Goal: Task Accomplishment & Management: Use online tool/utility

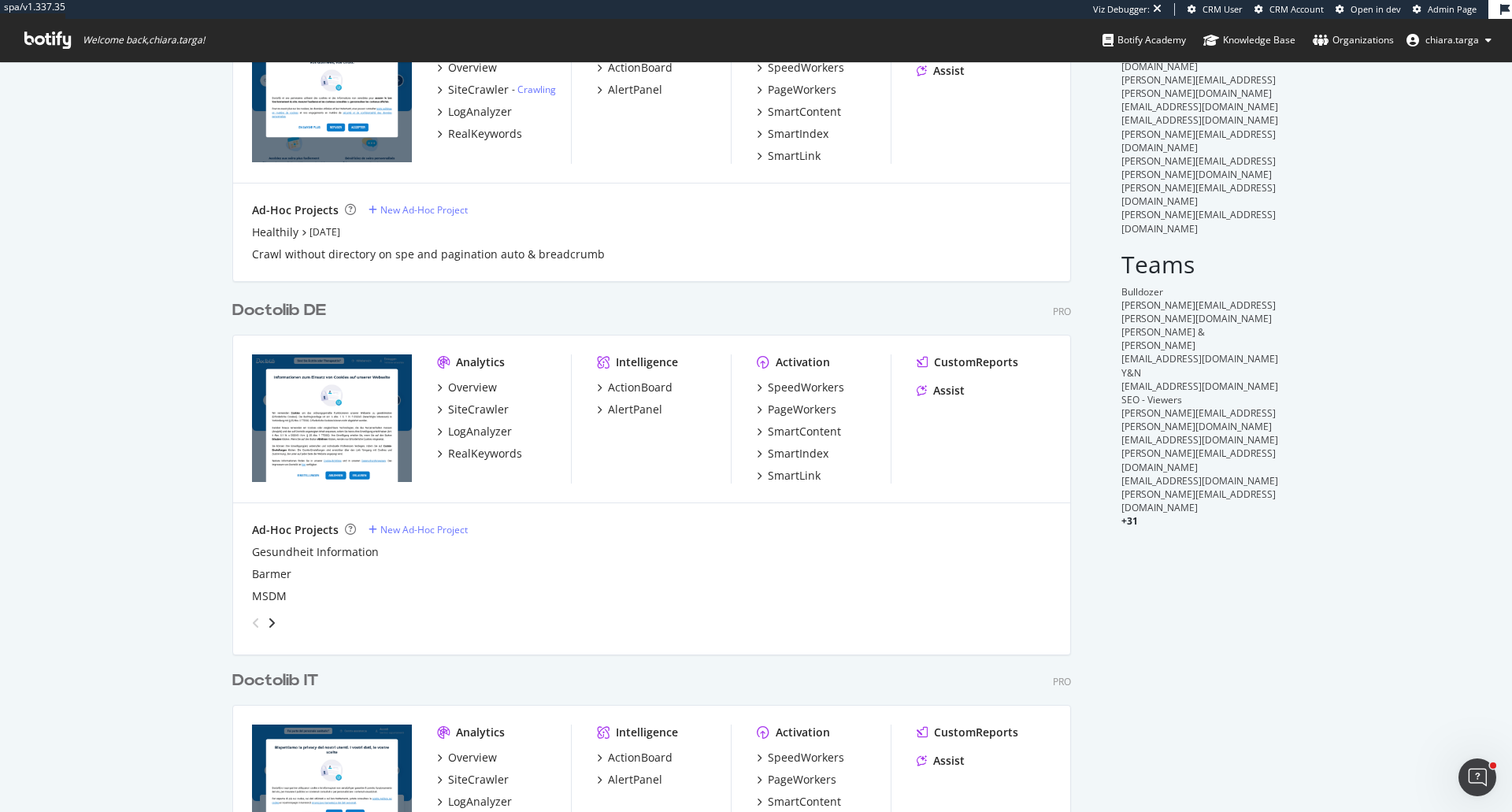
scroll to position [393, 0]
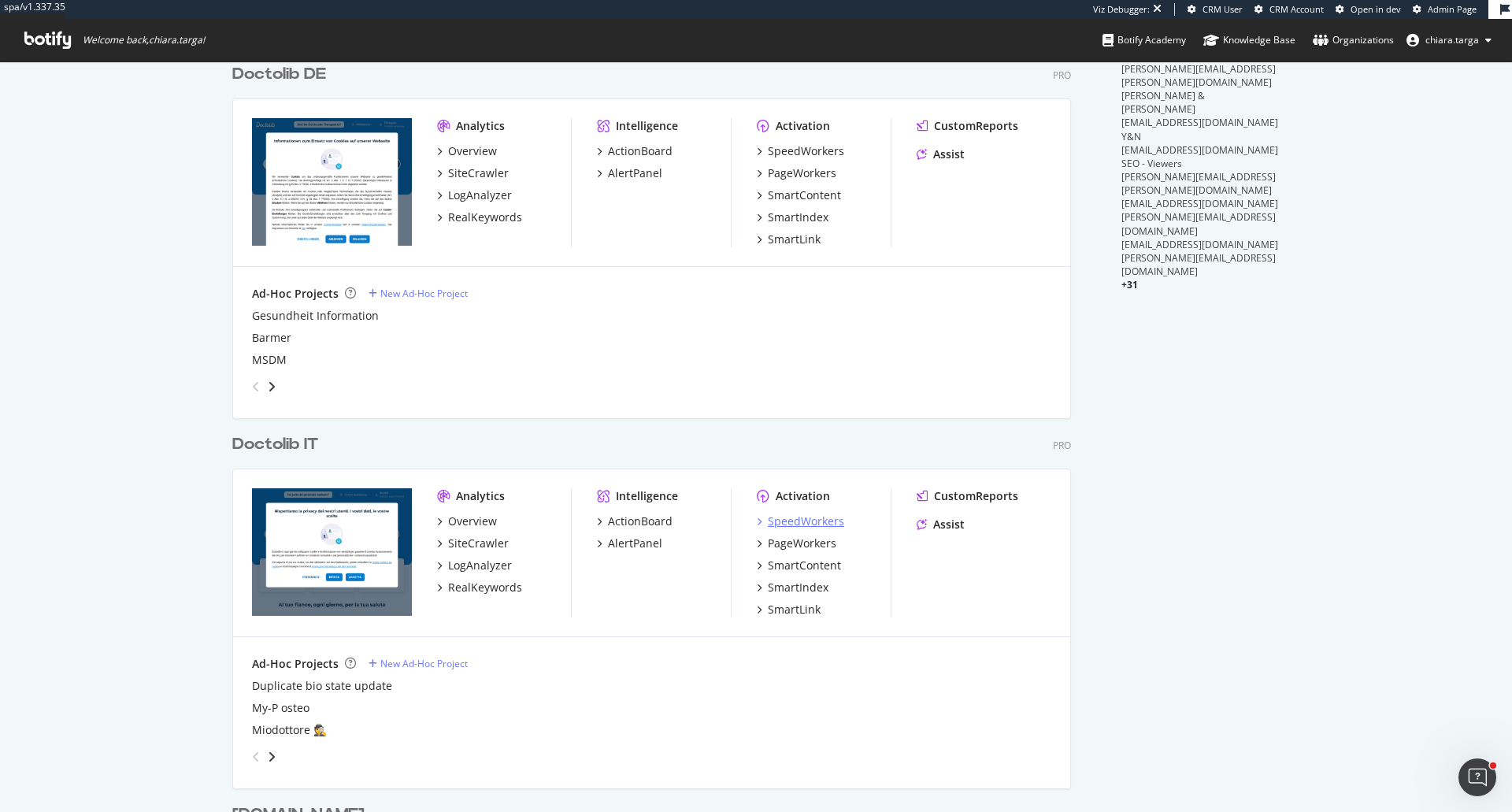
click at [808, 520] on div "SpeedWorkers" at bounding box center [806, 521] width 76 height 15
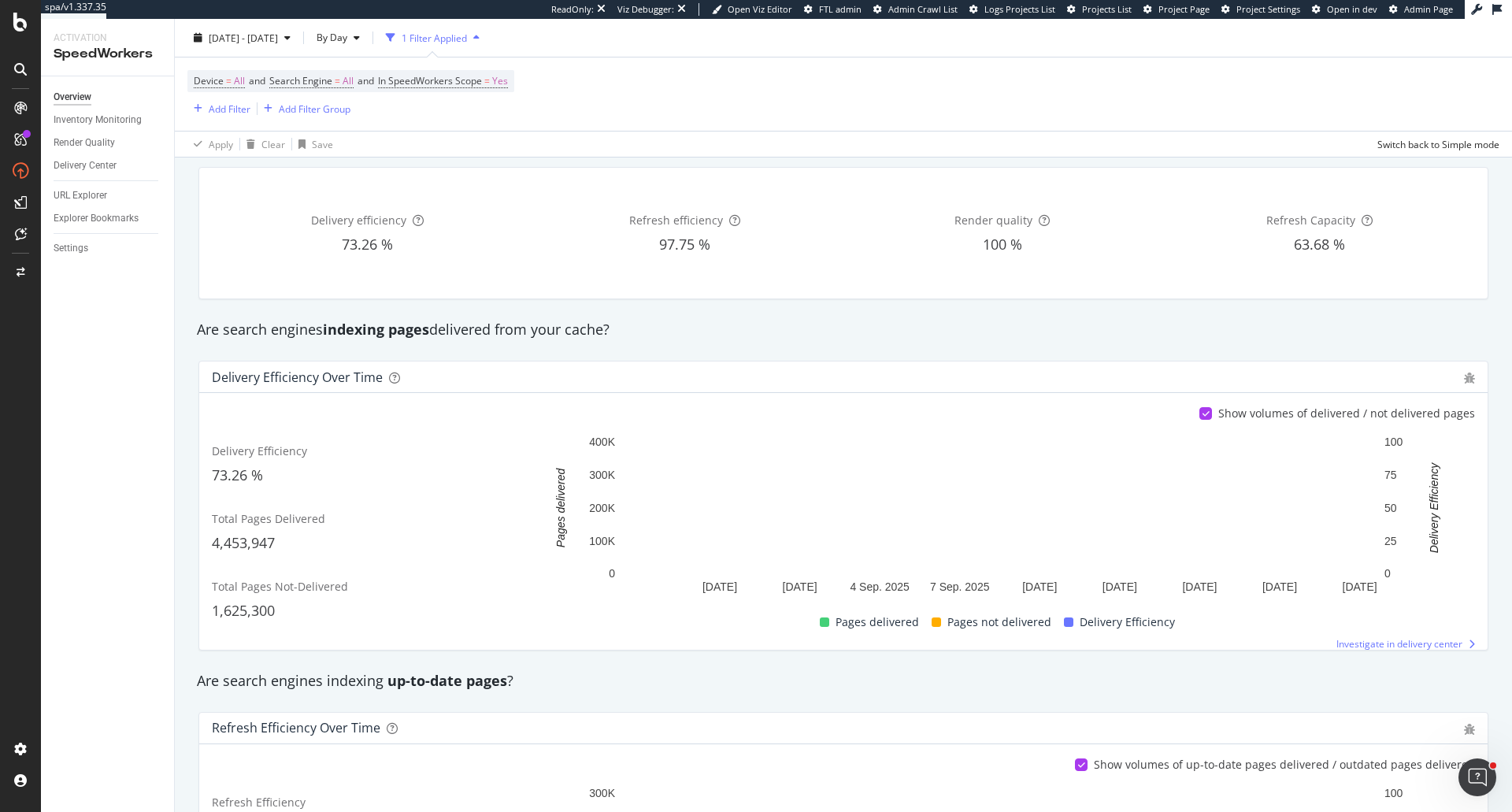
scroll to position [79, 0]
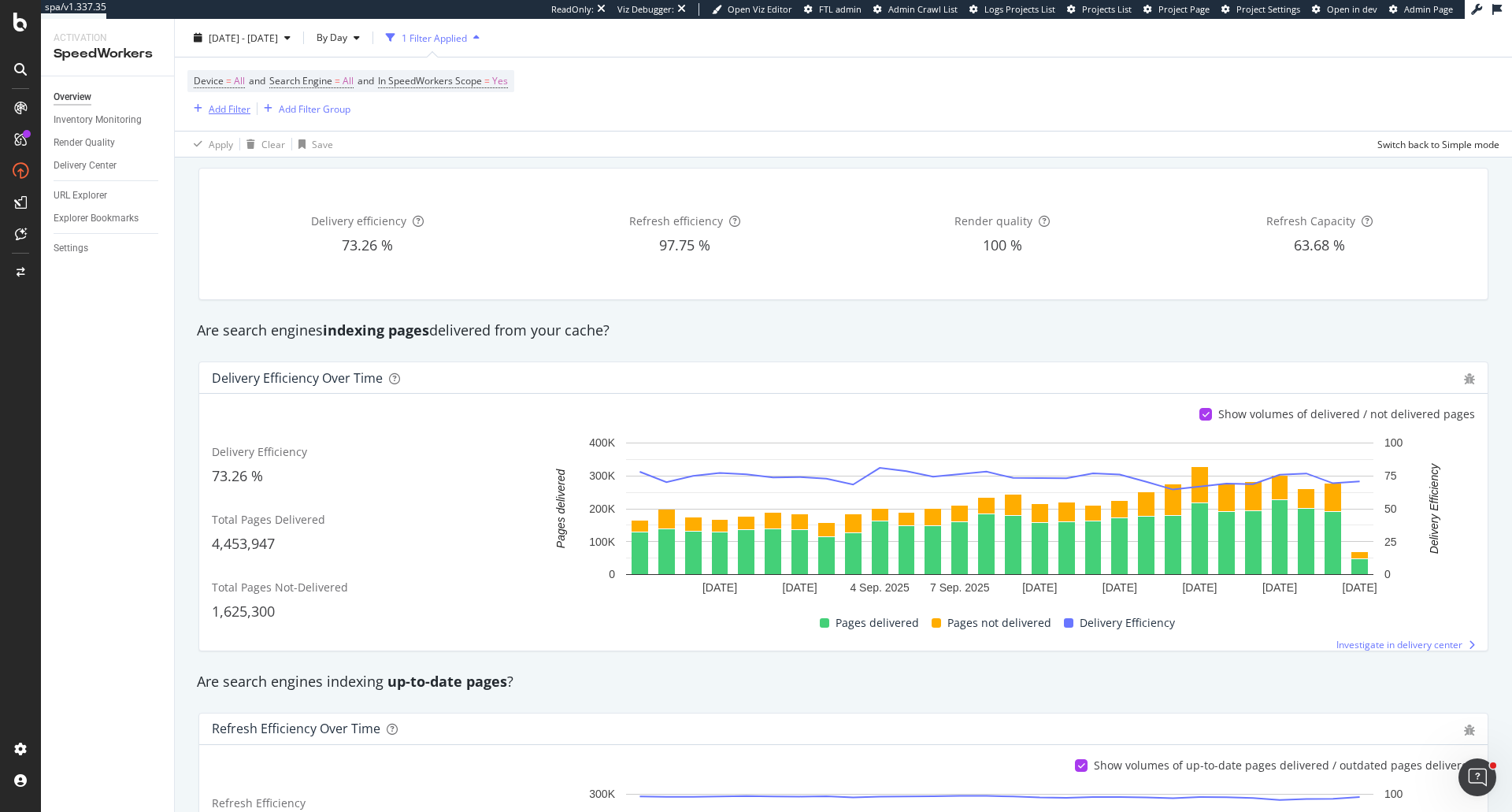
click at [220, 111] on div "Add Filter" at bounding box center [229, 108] width 41 height 14
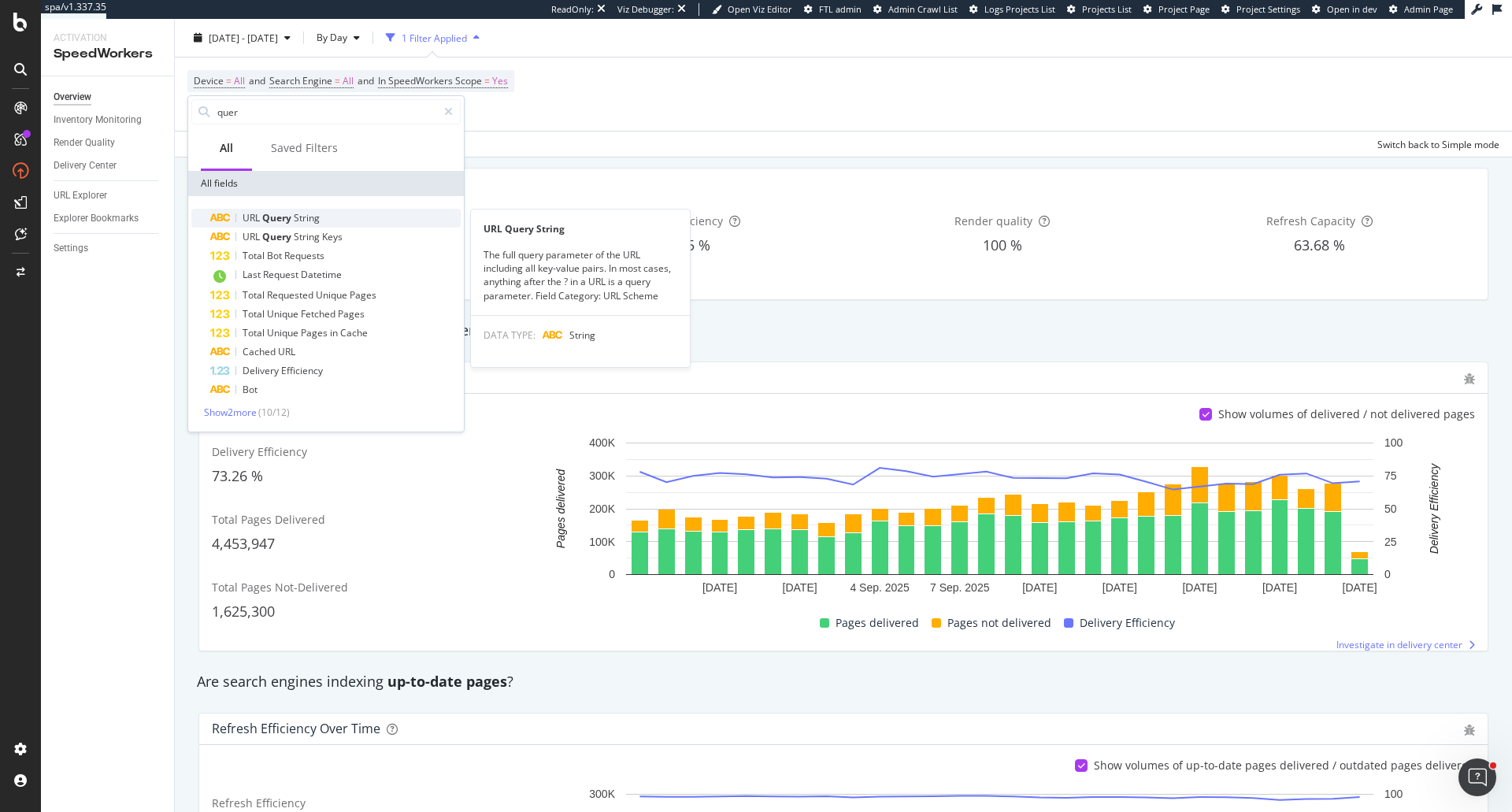
type input "quer"
click at [301, 208] on div "URL Query String" at bounding box center [336, 218] width 251 height 19
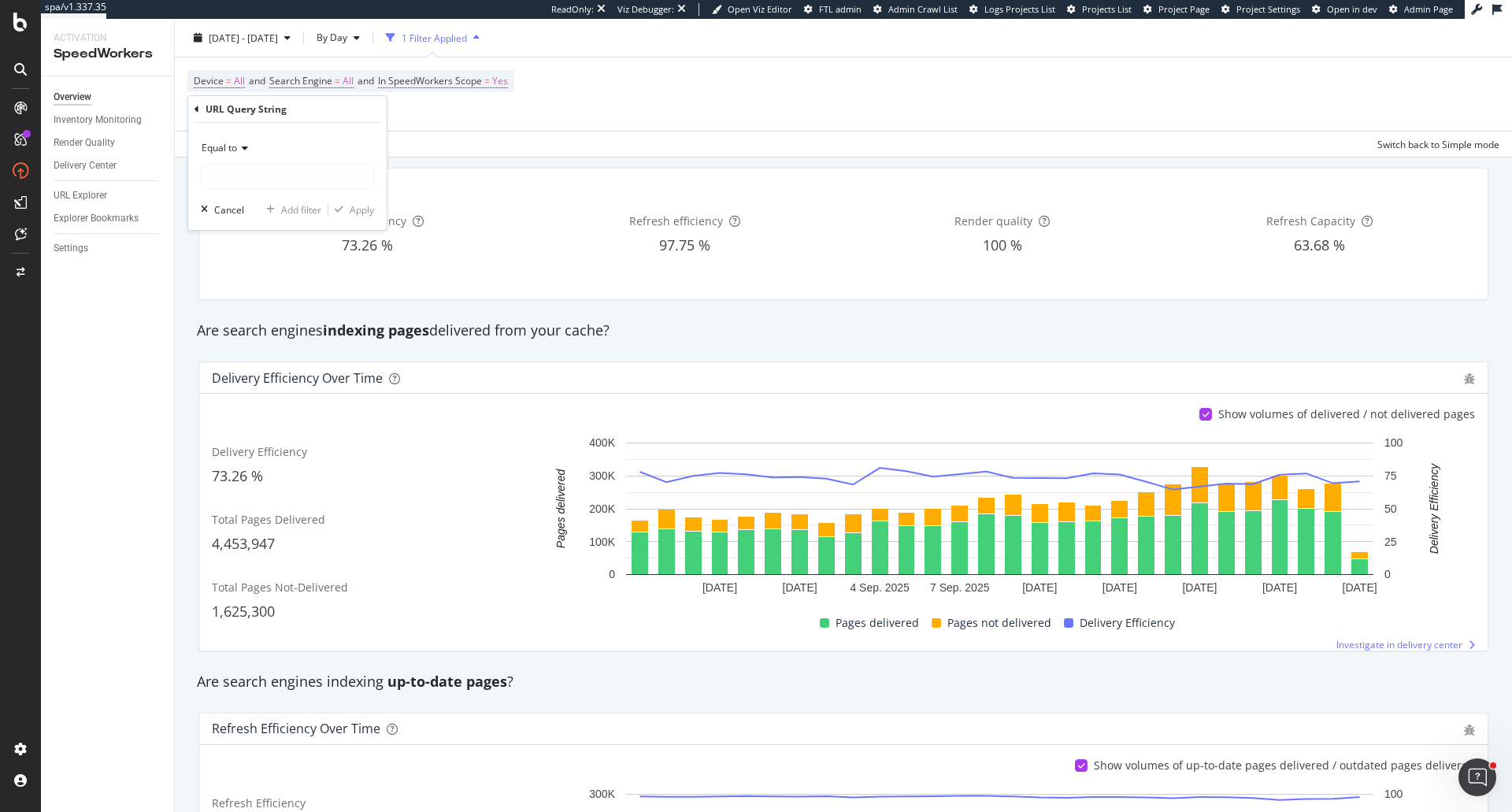
click at [256, 162] on div "Equal to" at bounding box center [288, 162] width 174 height 54
click at [249, 150] on div "Equal to" at bounding box center [288, 148] width 174 height 25
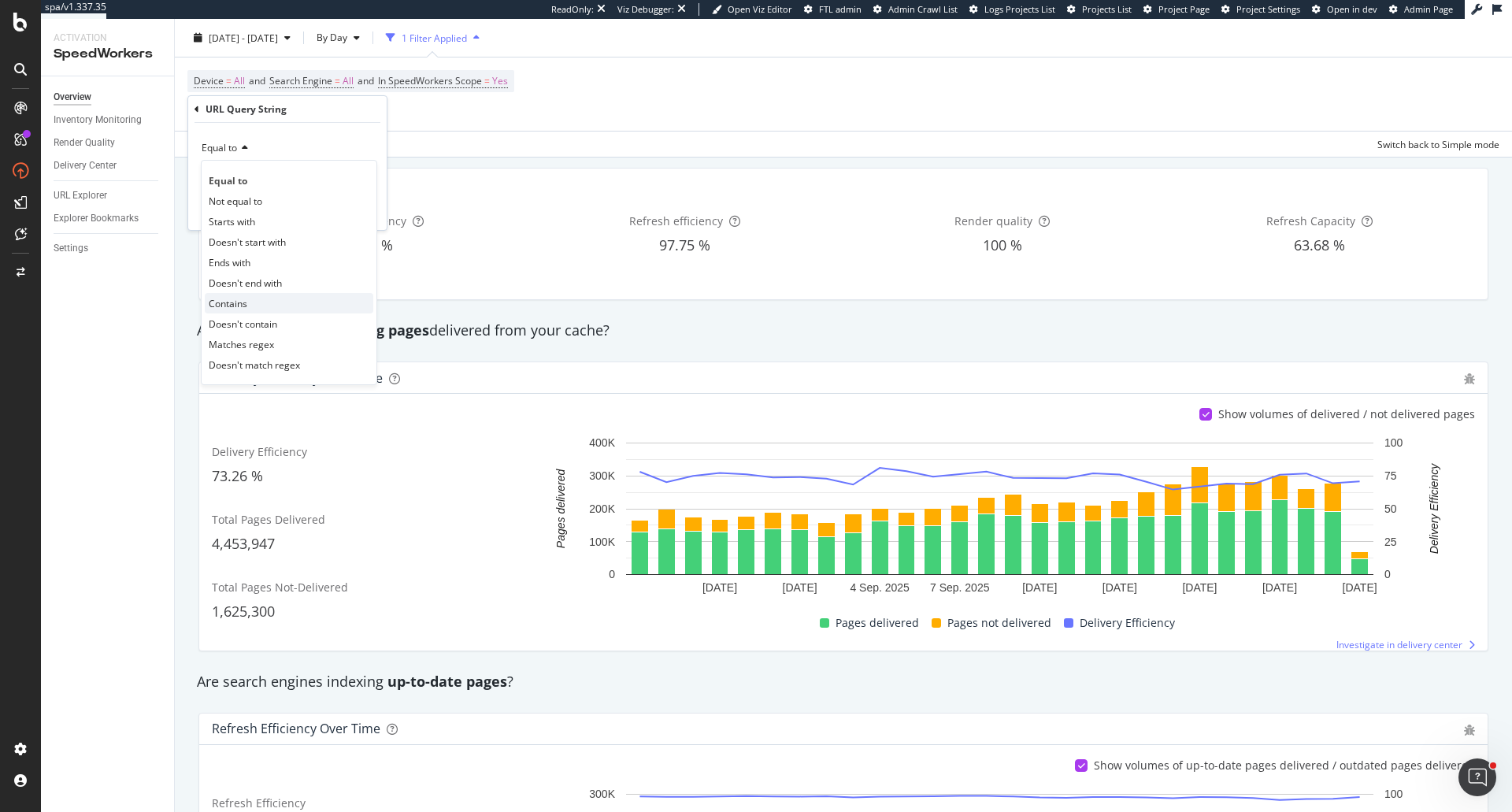
click at [235, 304] on span "Contains" at bounding box center [228, 304] width 39 height 14
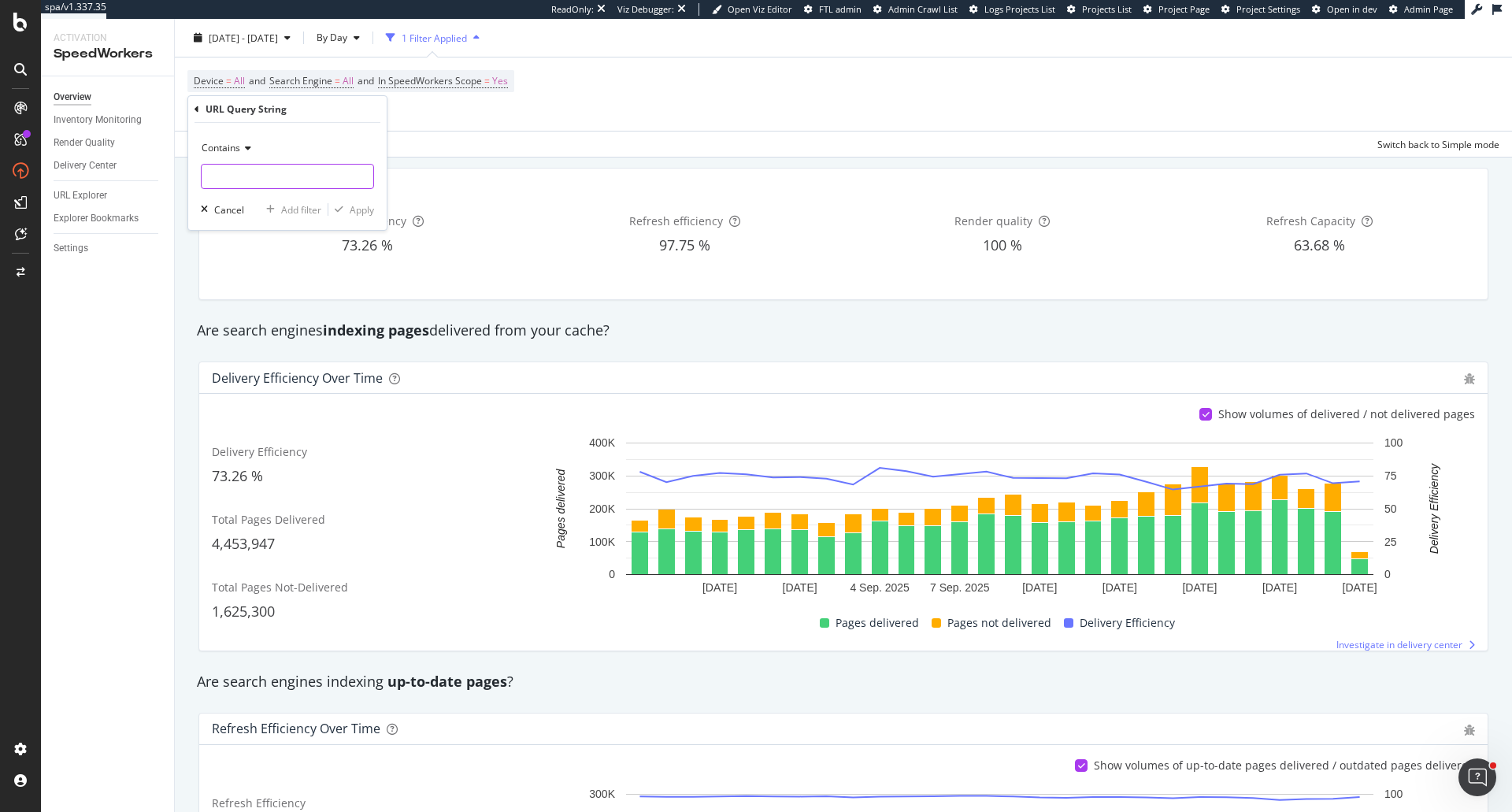
click at [260, 165] on input "text" at bounding box center [288, 176] width 172 height 25
type input "page="
click at [349, 217] on button "Apply" at bounding box center [350, 209] width 45 height 15
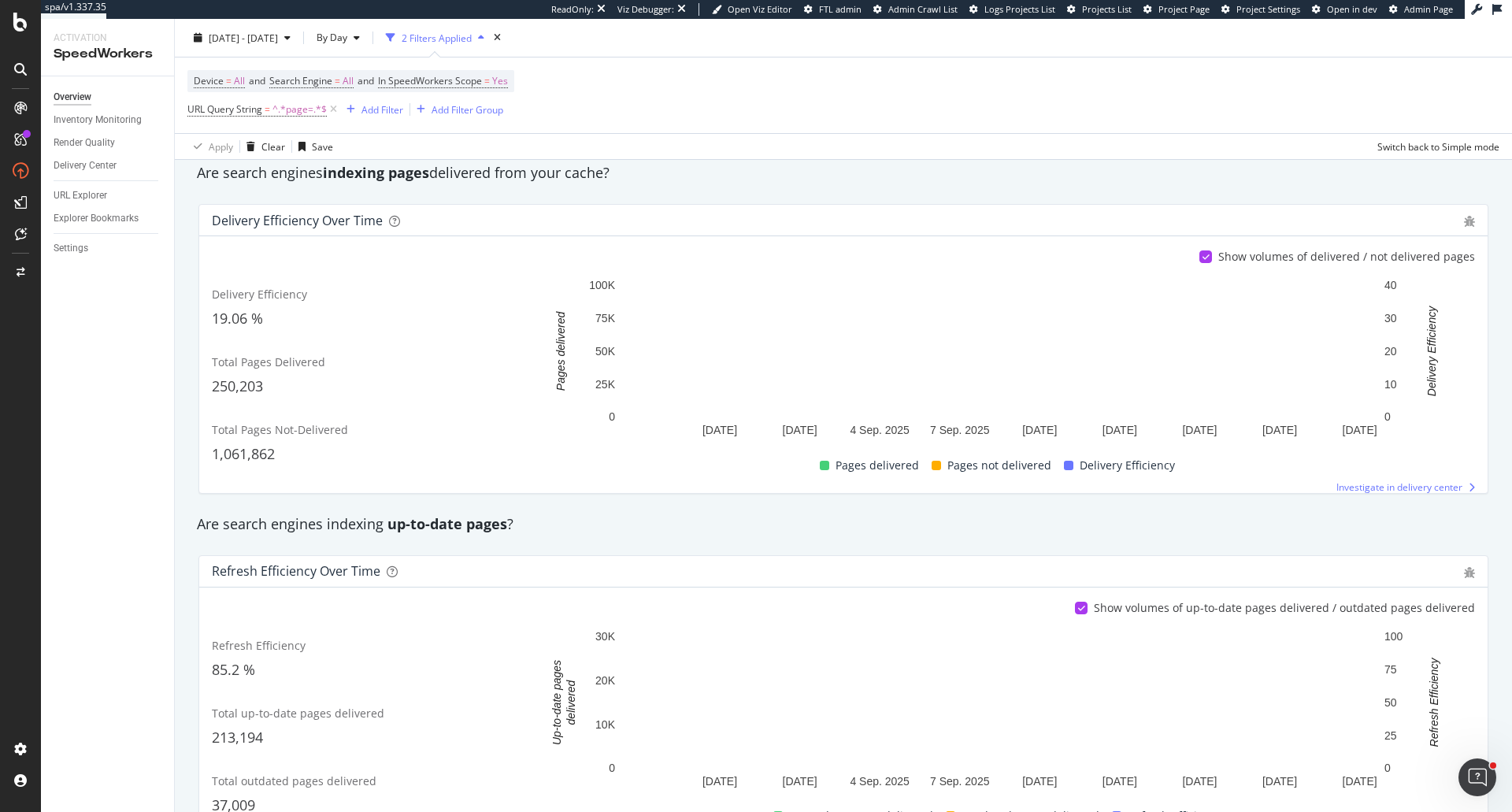
scroll to position [160, 0]
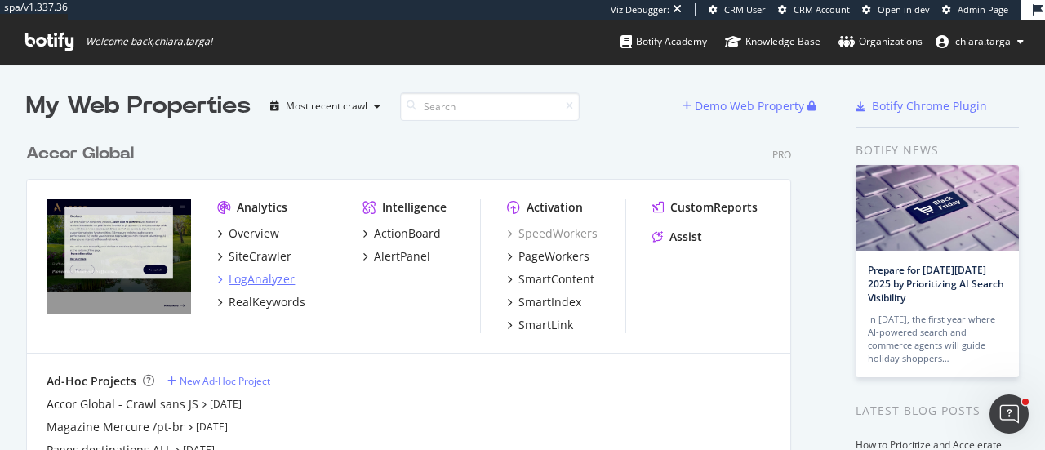
click at [270, 283] on div "LogAnalyzer" at bounding box center [262, 279] width 66 height 16
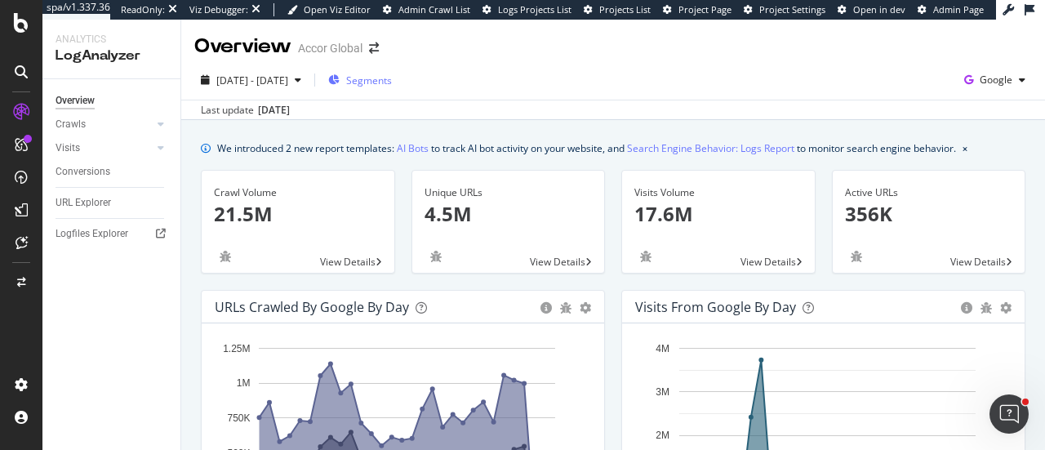
click at [392, 78] on span "Segments" at bounding box center [369, 80] width 46 height 14
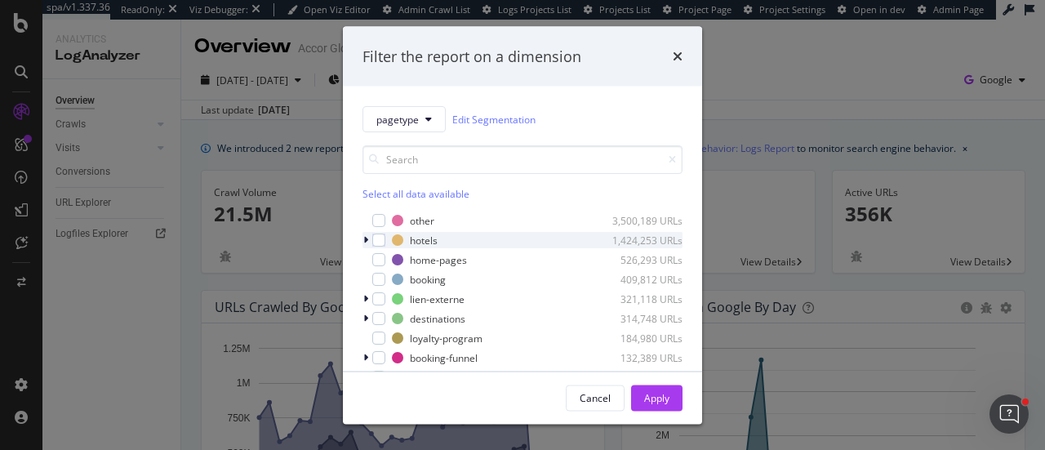
click at [364, 239] on icon "modal" at bounding box center [365, 240] width 5 height 10
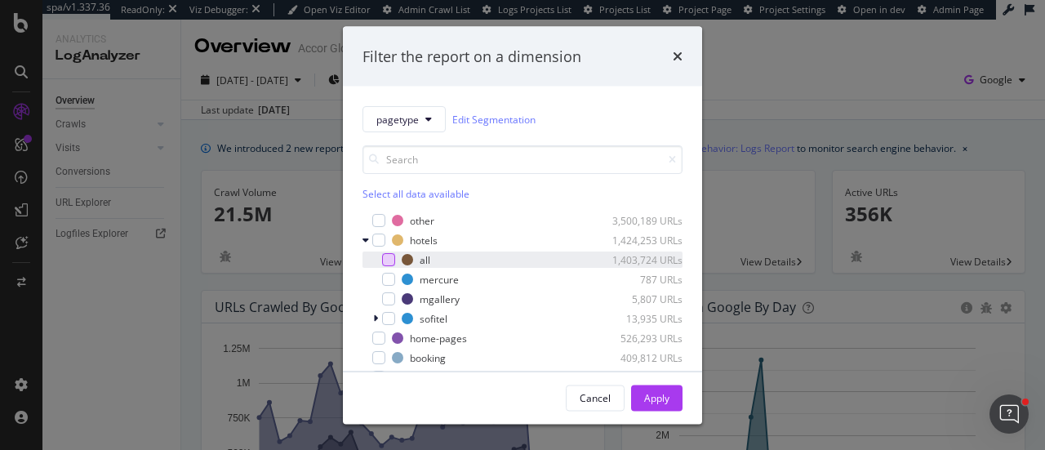
click at [384, 255] on div "modal" at bounding box center [388, 259] width 13 height 13
click at [651, 406] on div "Apply" at bounding box center [656, 397] width 25 height 24
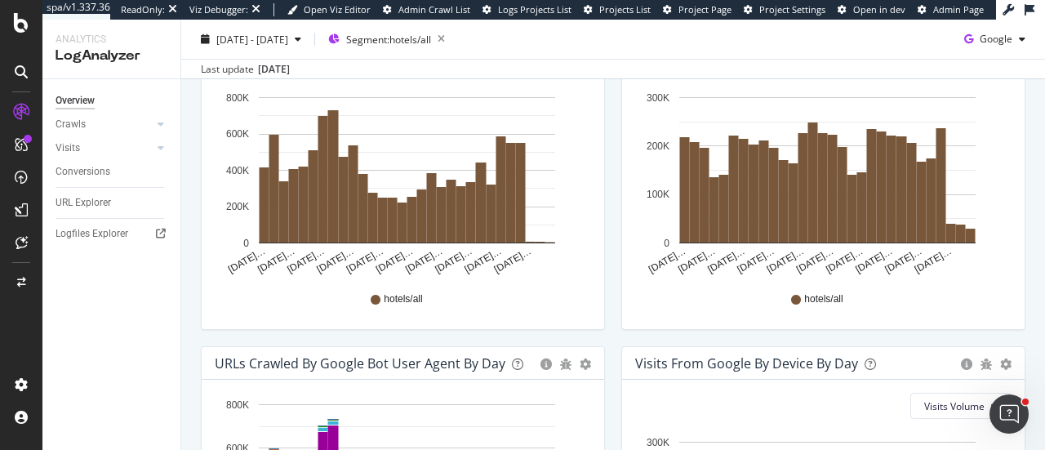
scroll to position [633, 0]
click at [87, 200] on div "URL Explorer" at bounding box center [84, 202] width 56 height 17
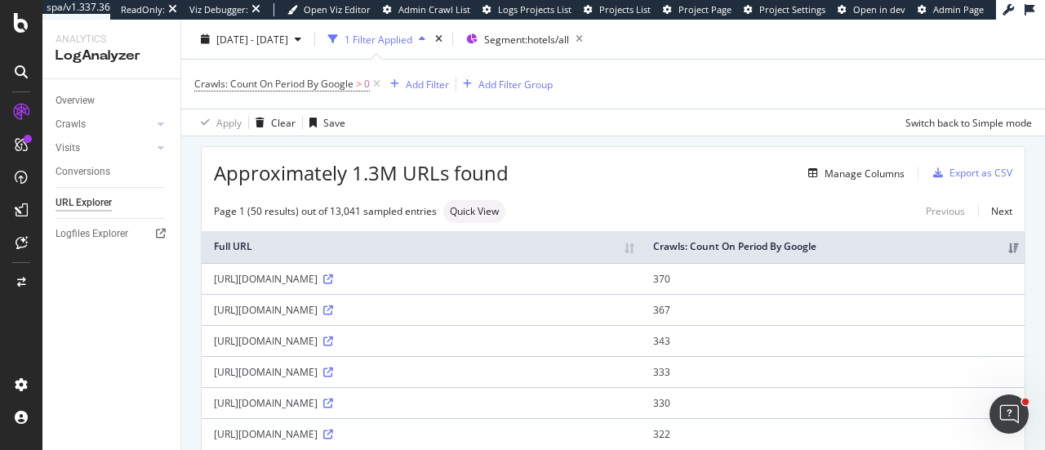
scroll to position [50, 0]
click at [425, 91] on div "Add Filter" at bounding box center [427, 84] width 43 height 14
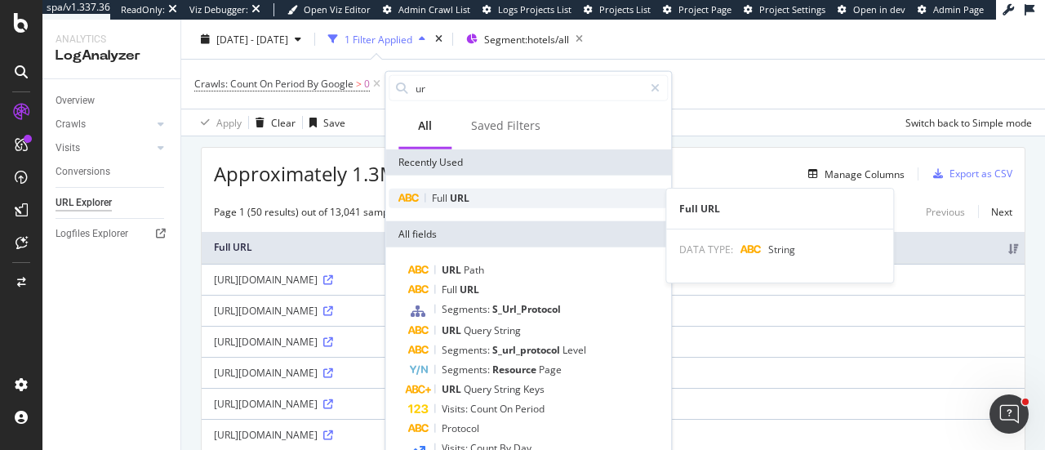
type input "ur"
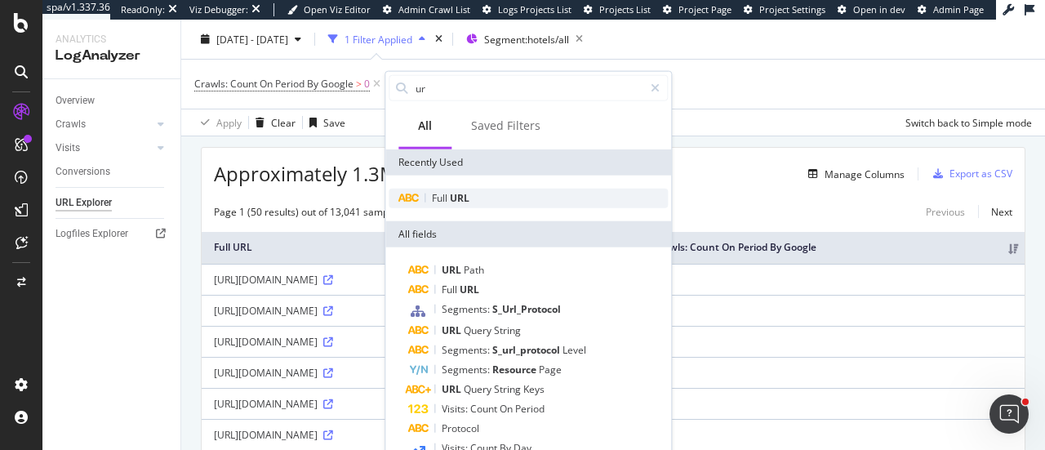
click at [464, 202] on span "URL" at bounding box center [460, 198] width 20 height 14
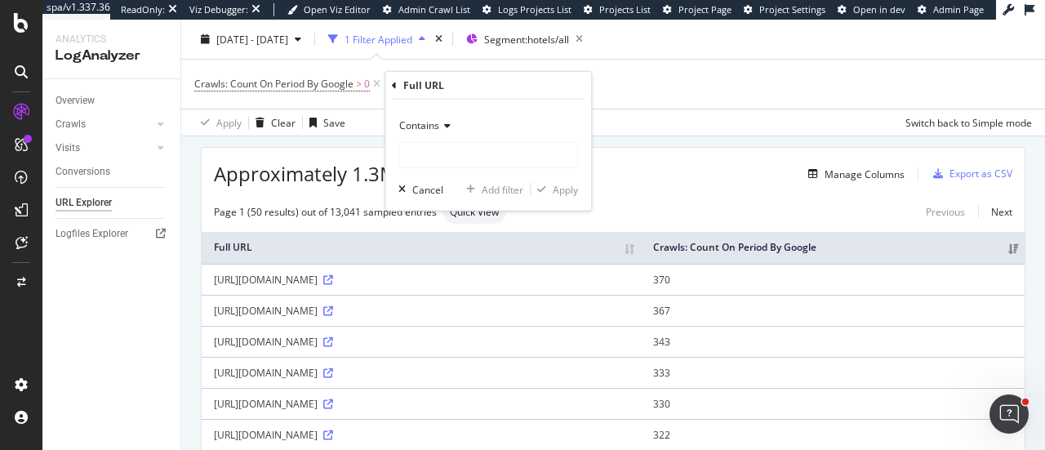
click at [451, 140] on div "Contains" at bounding box center [488, 141] width 180 height 56
click at [436, 119] on span "Contains" at bounding box center [419, 125] width 40 height 14
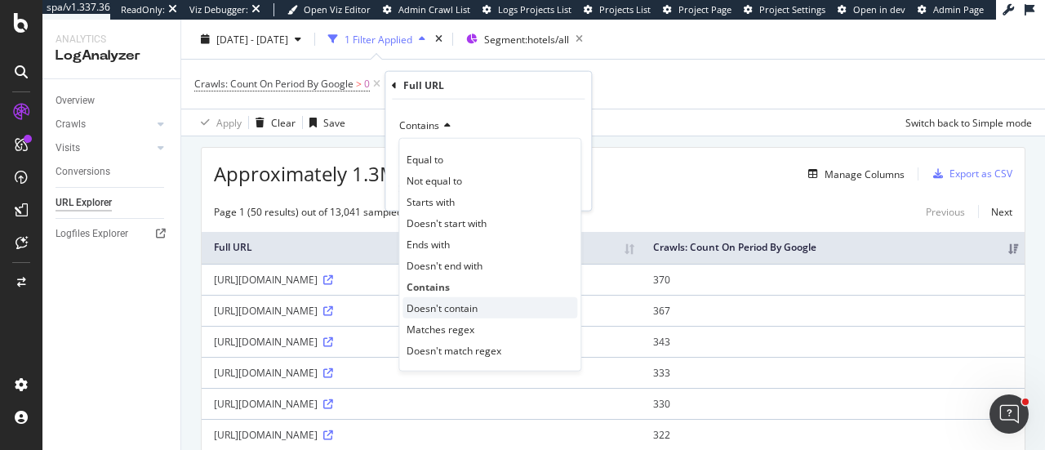
click at [432, 298] on div "Doesn't contain" at bounding box center [489, 307] width 175 height 21
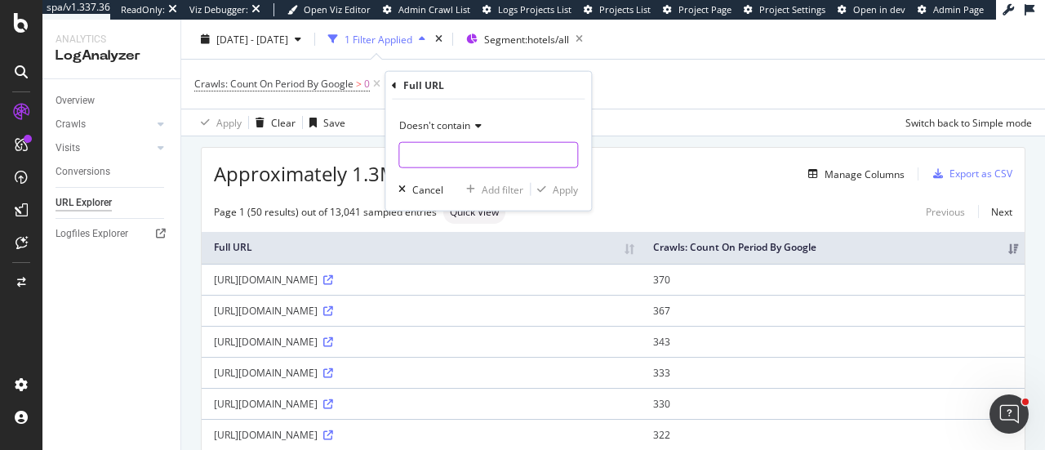
click at [429, 155] on input "text" at bounding box center [488, 155] width 178 height 26
type input "index"
click at [553, 191] on div "Apply" at bounding box center [565, 189] width 25 height 14
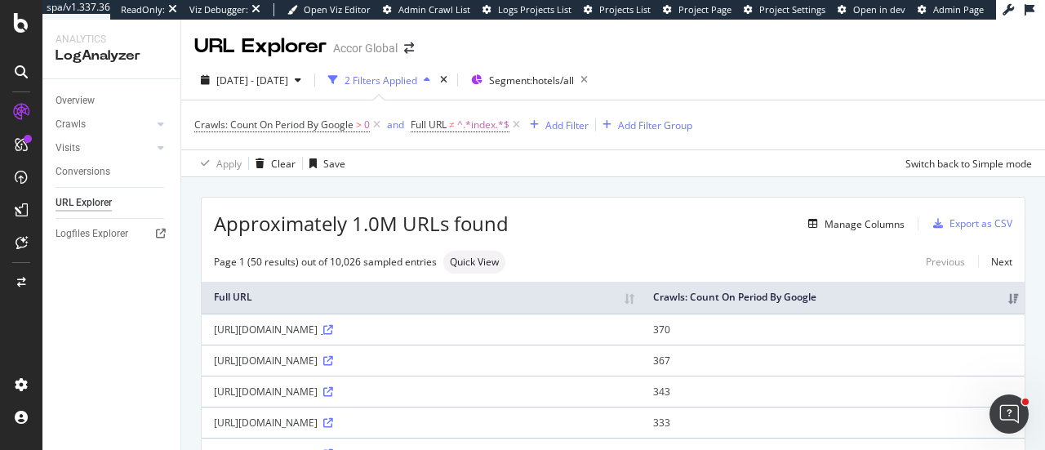
click at [333, 329] on icon at bounding box center [328, 330] width 10 height 10
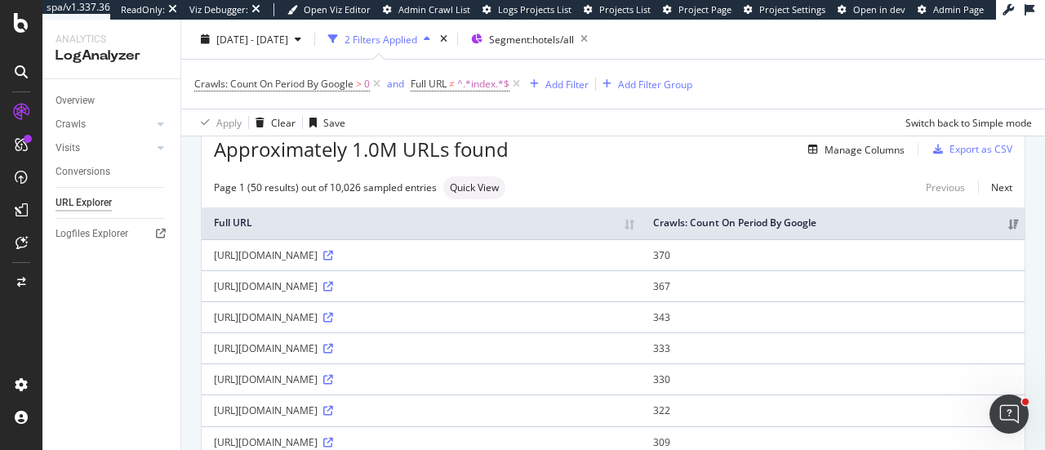
scroll to position [77, 0]
click at [333, 313] on icon at bounding box center [328, 315] width 10 height 10
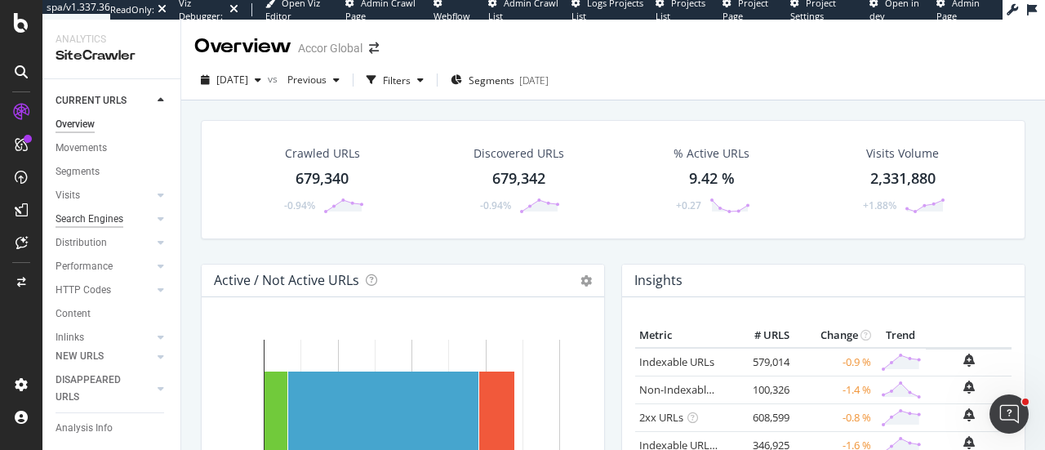
click at [104, 223] on div "Search Engines" at bounding box center [90, 219] width 68 height 17
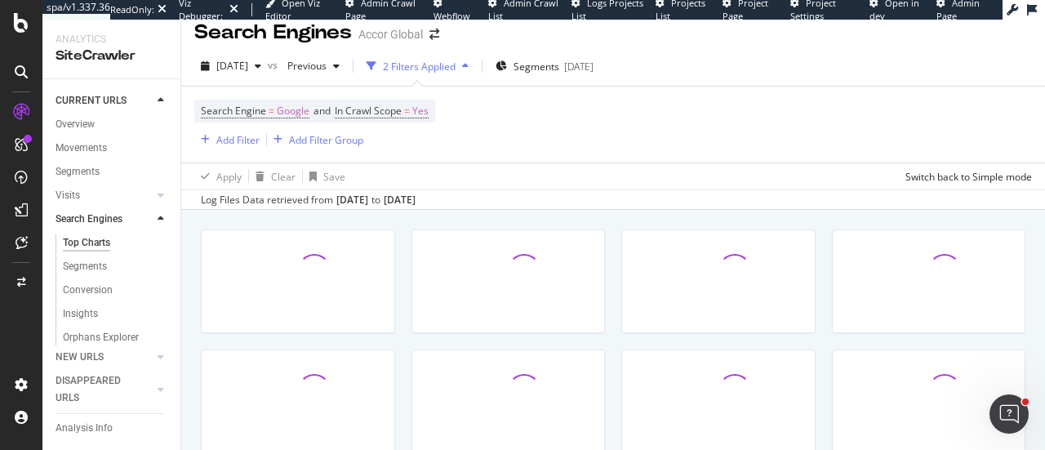
scroll to position [15, 0]
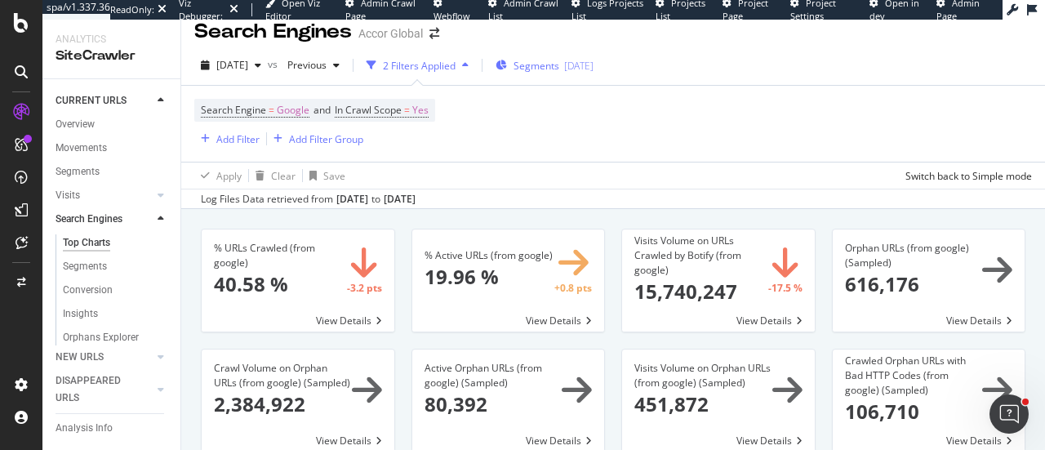
click at [558, 66] on span "Segments" at bounding box center [536, 66] width 46 height 14
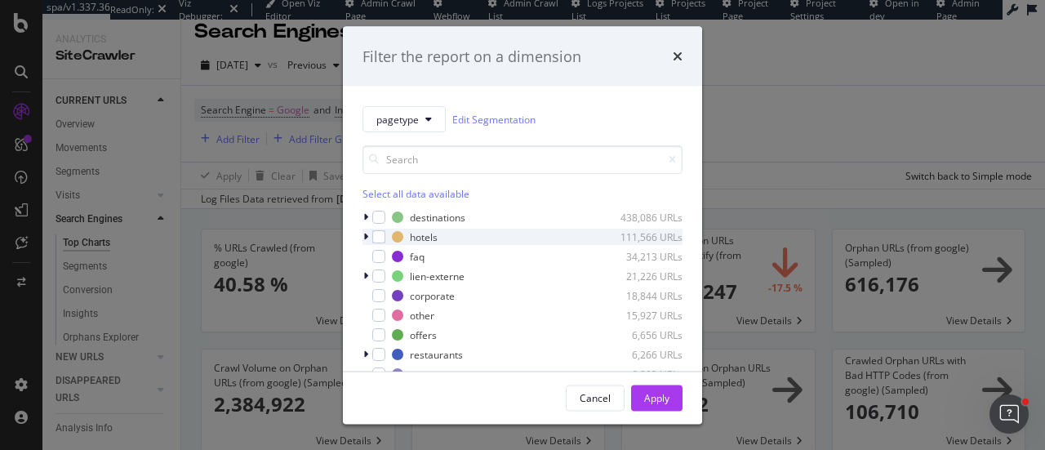
click at [366, 233] on icon "modal" at bounding box center [365, 237] width 5 height 10
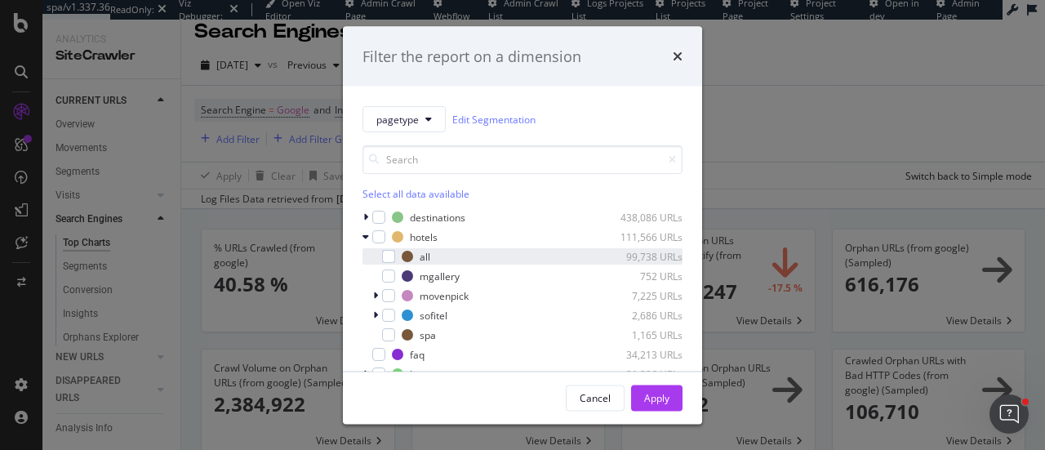
click at [377, 259] on div "modal" at bounding box center [377, 256] width 10 height 16
click at [655, 396] on div "Apply" at bounding box center [656, 397] width 25 height 14
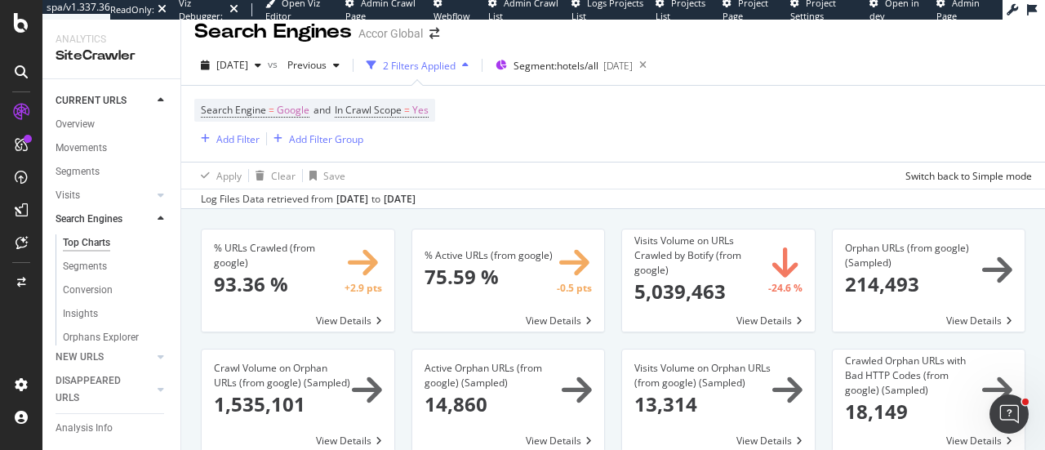
scroll to position [18, 0]
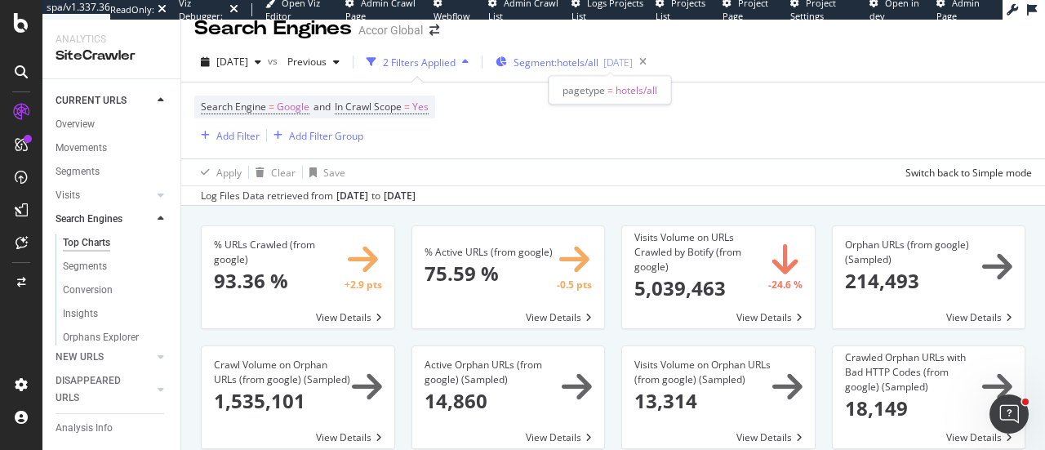
click at [598, 58] on span "Segment: hotels/all" at bounding box center [555, 63] width 85 height 14
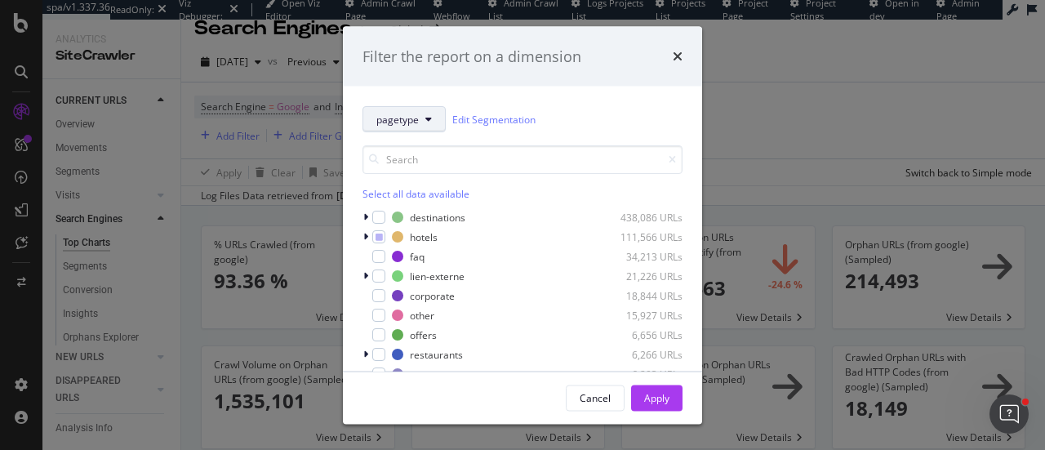
click at [395, 117] on span "pagetype" at bounding box center [397, 119] width 42 height 14
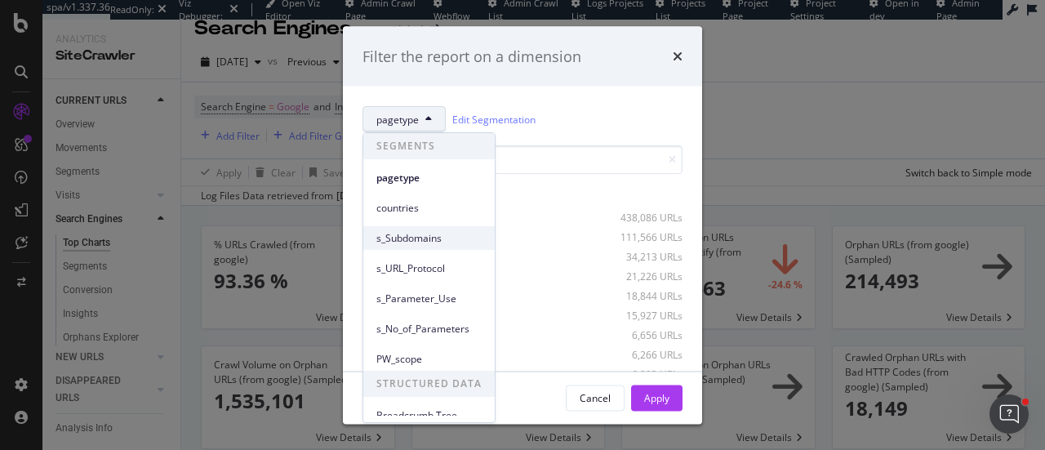
click at [408, 241] on span "s_Subdomains" at bounding box center [428, 238] width 105 height 15
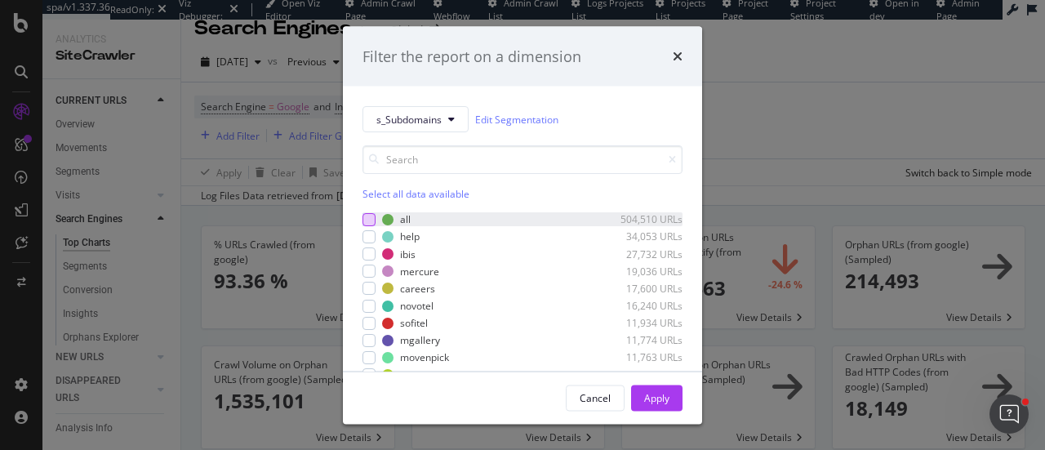
click at [364, 220] on div "modal" at bounding box center [368, 218] width 13 height 13
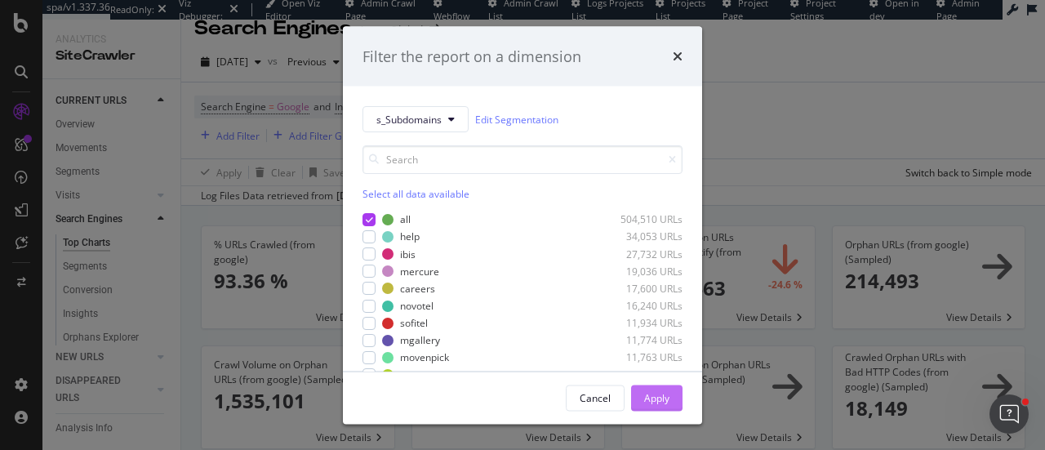
click at [640, 395] on button "Apply" at bounding box center [656, 397] width 51 height 26
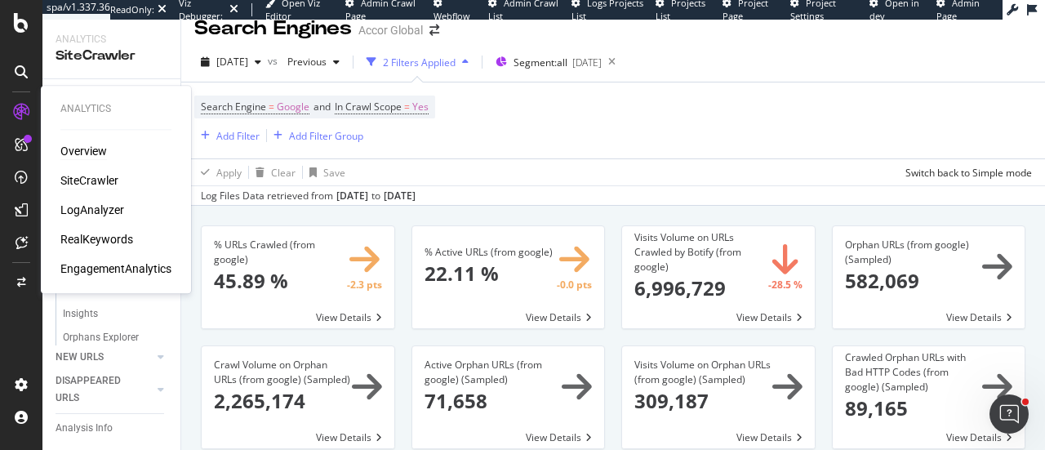
click at [93, 151] on div "Overview" at bounding box center [83, 151] width 47 height 16
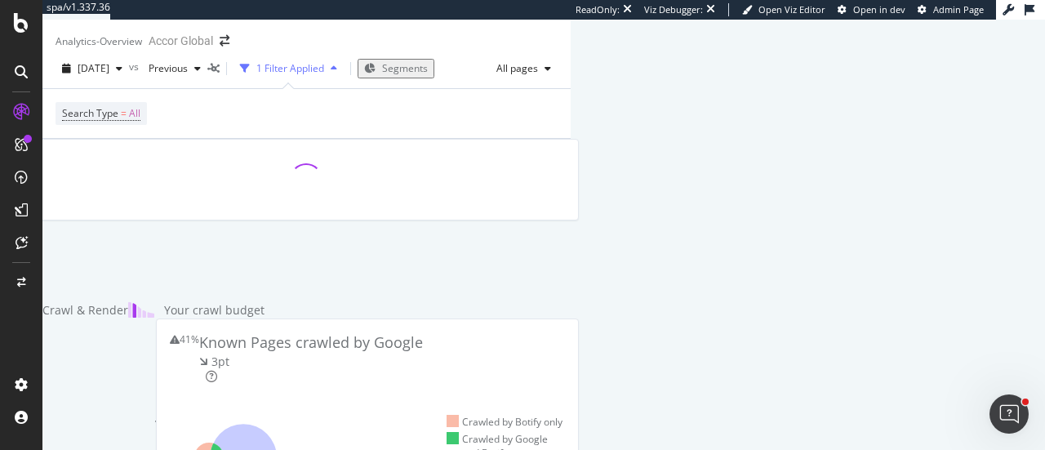
scroll to position [45, 0]
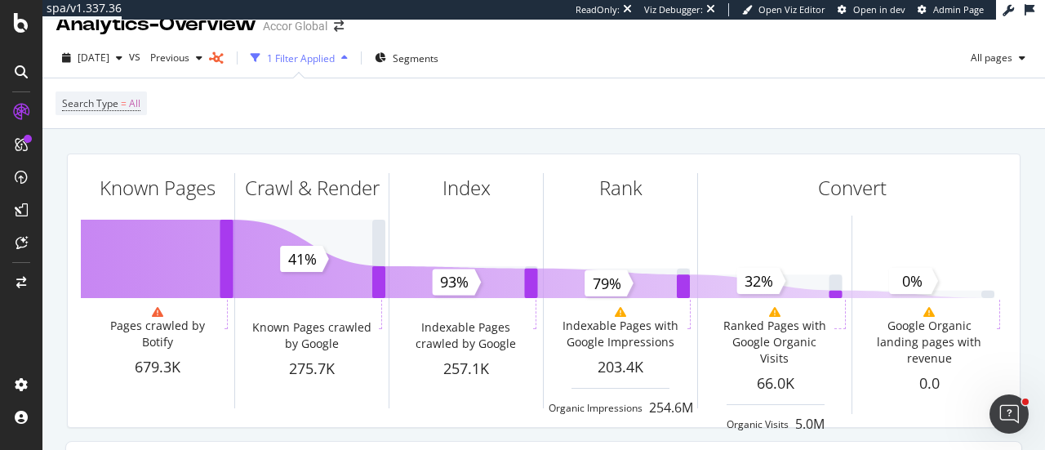
scroll to position [20, 0]
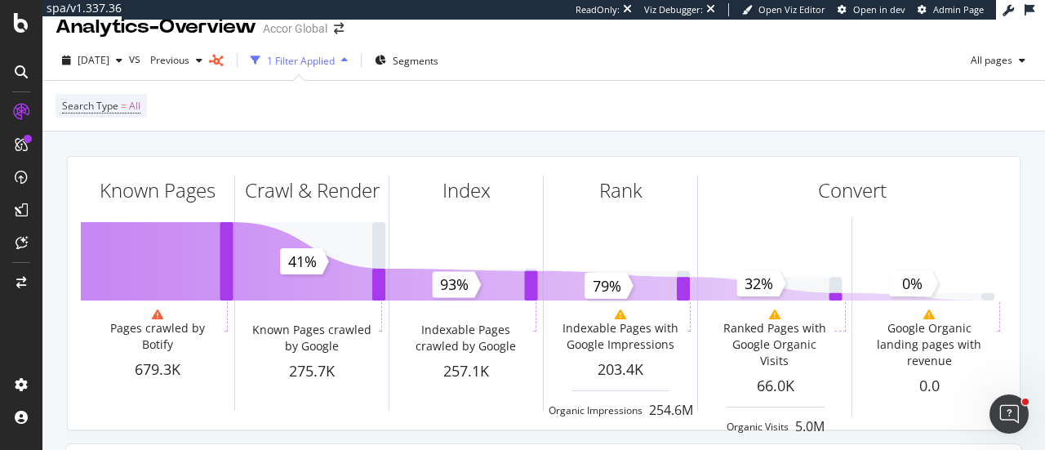
click at [354, 64] on div "button" at bounding box center [345, 61] width 20 height 10
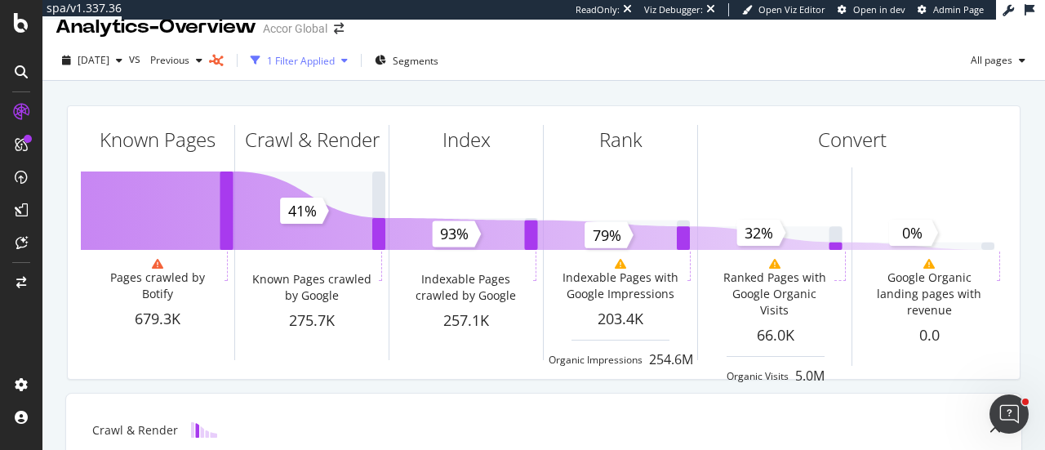
click at [335, 63] on div "1 Filter Applied" at bounding box center [301, 61] width 68 height 14
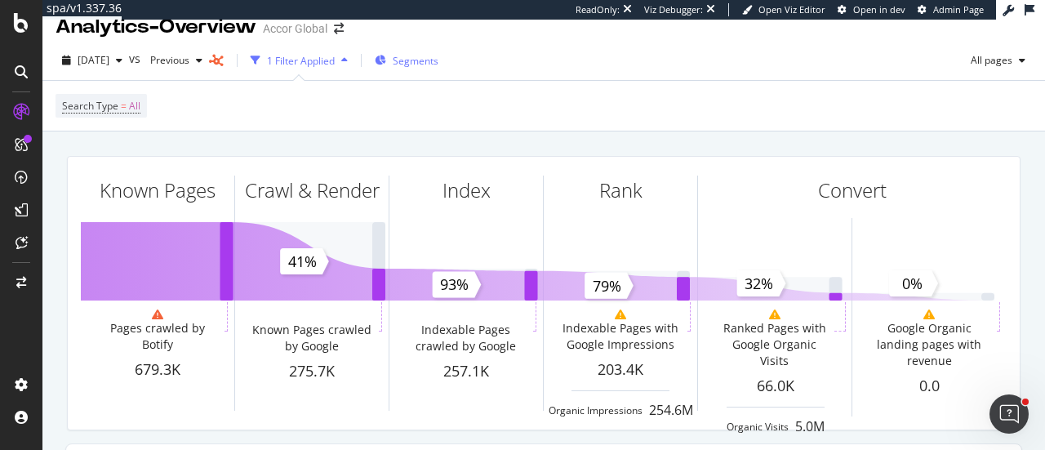
click at [438, 68] on div "Segments" at bounding box center [407, 60] width 64 height 24
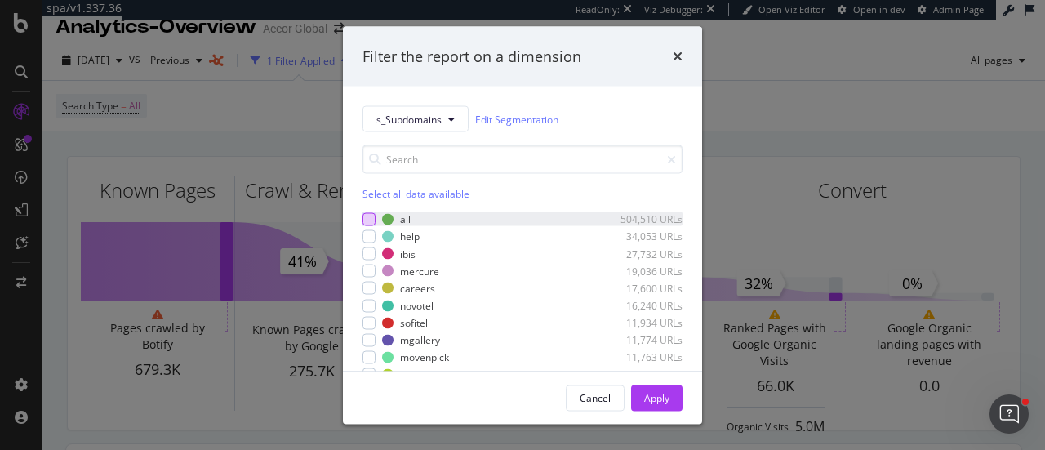
click at [370, 221] on div "modal" at bounding box center [368, 218] width 13 height 13
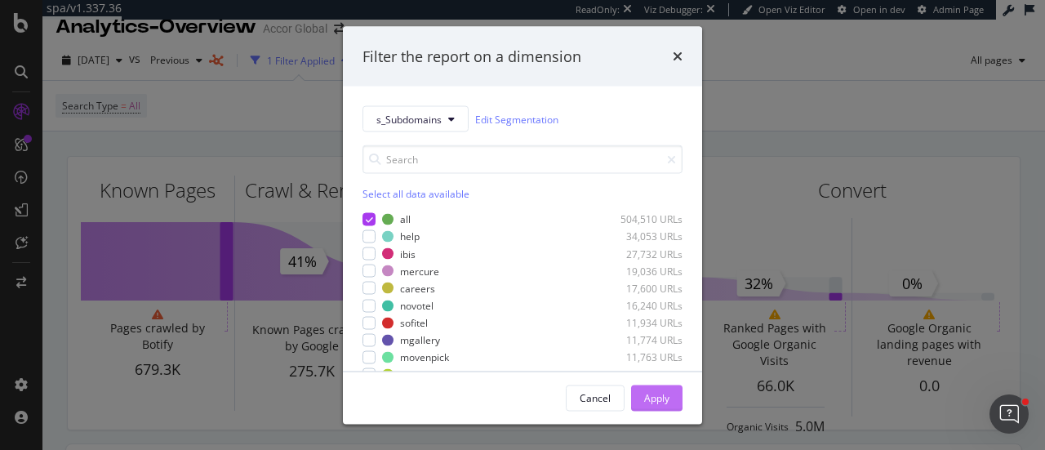
click at [672, 393] on button "Apply" at bounding box center [656, 397] width 51 height 26
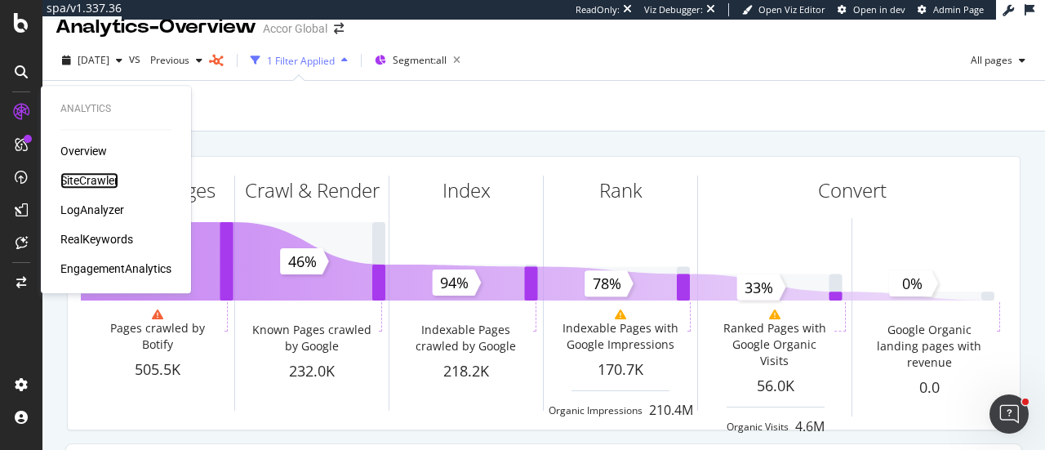
click at [73, 185] on div "SiteCrawler" at bounding box center [89, 180] width 58 height 16
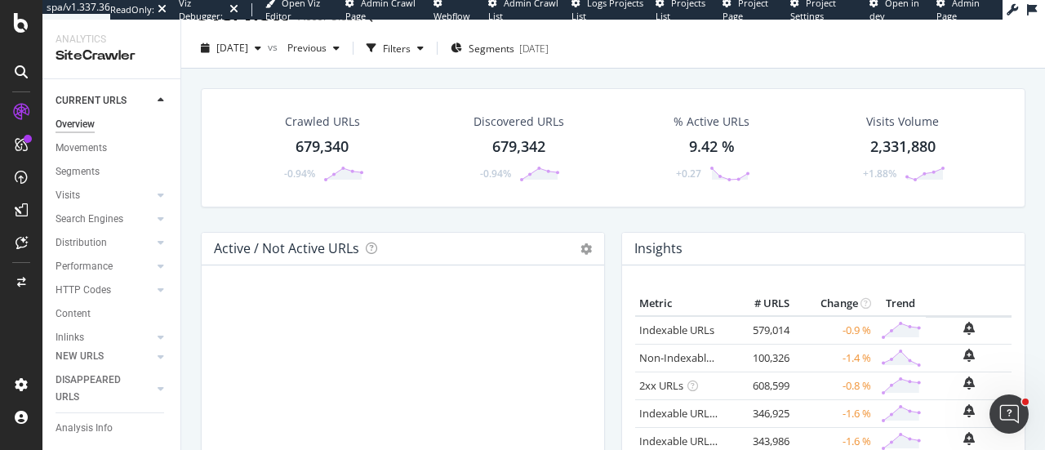
scroll to position [31, 0]
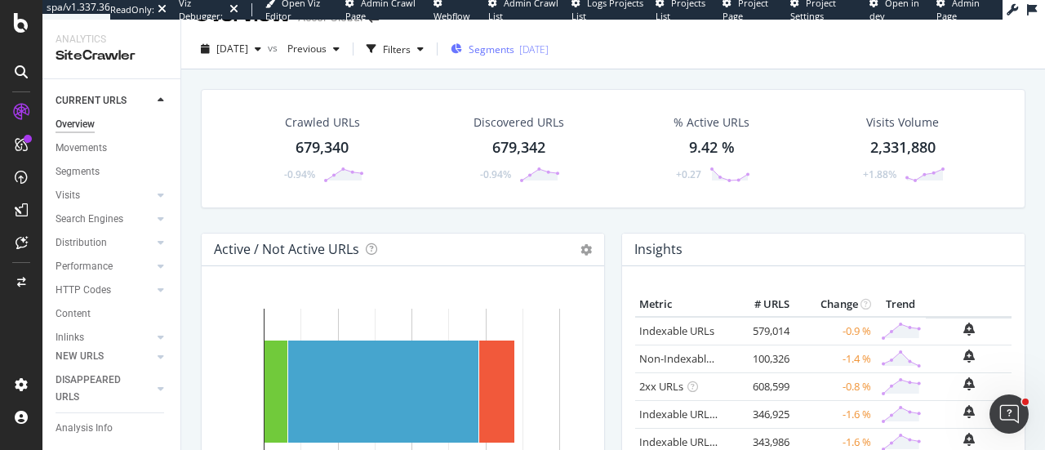
click at [503, 58] on div "Segments [DATE]" at bounding box center [500, 49] width 98 height 24
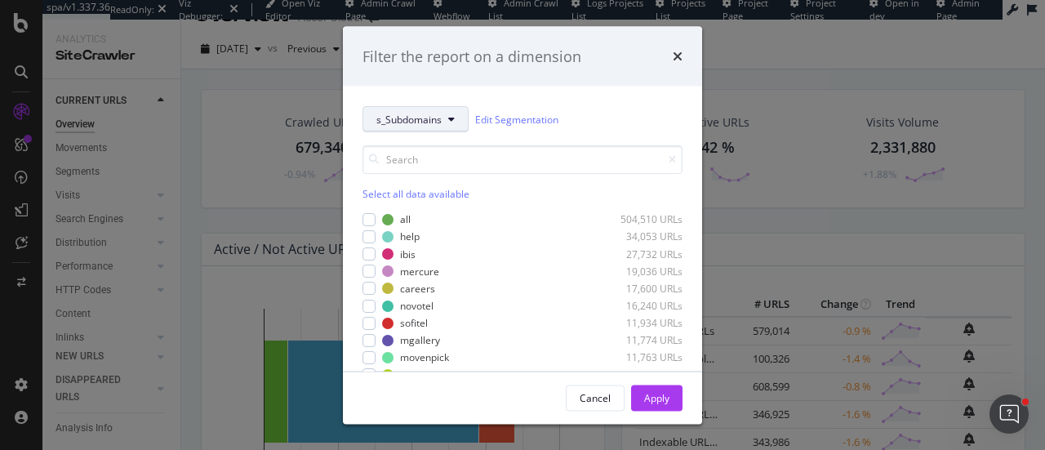
click at [430, 115] on span "s_Subdomains" at bounding box center [408, 119] width 65 height 14
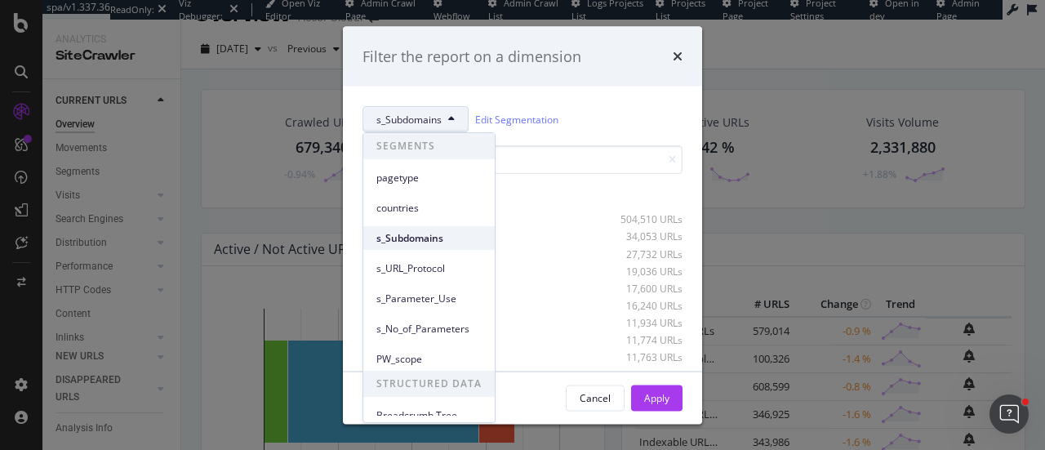
click at [399, 236] on span "s_Subdomains" at bounding box center [428, 238] width 105 height 15
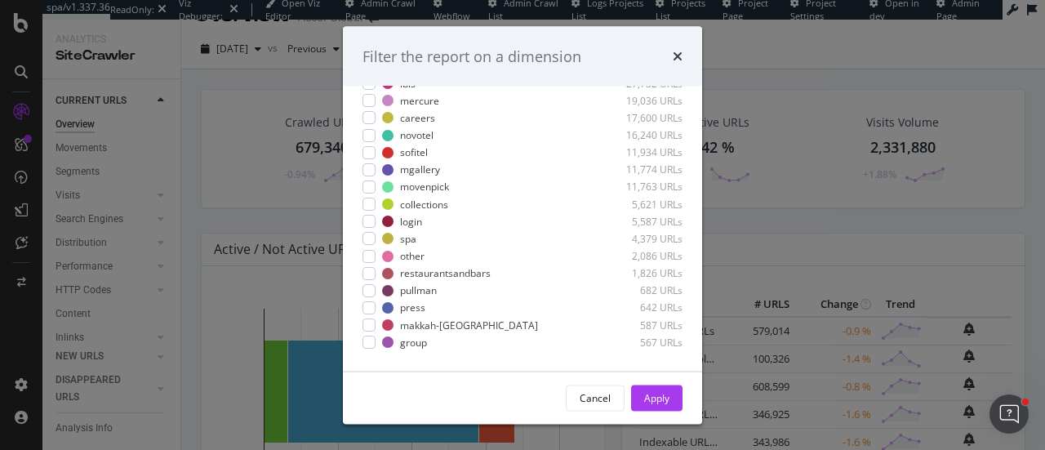
scroll to position [0, 0]
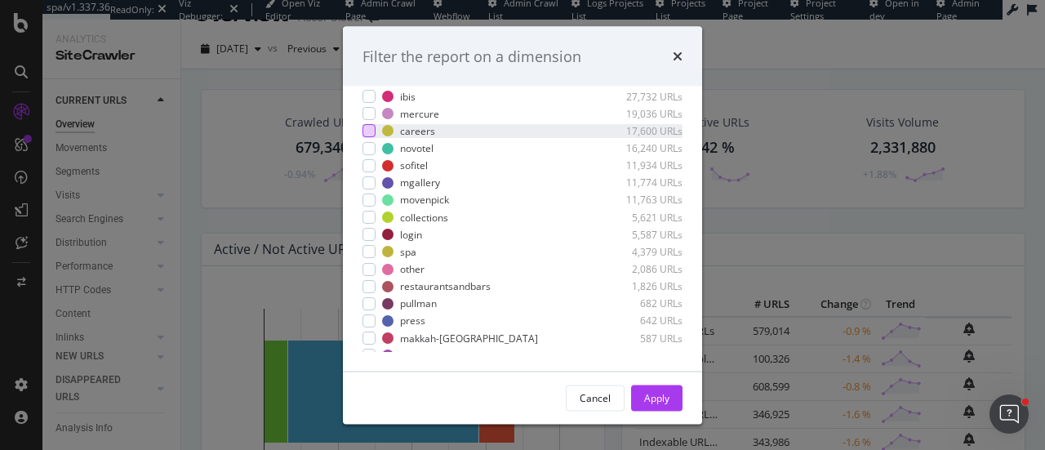
click at [367, 127] on div "modal" at bounding box center [368, 131] width 13 height 13
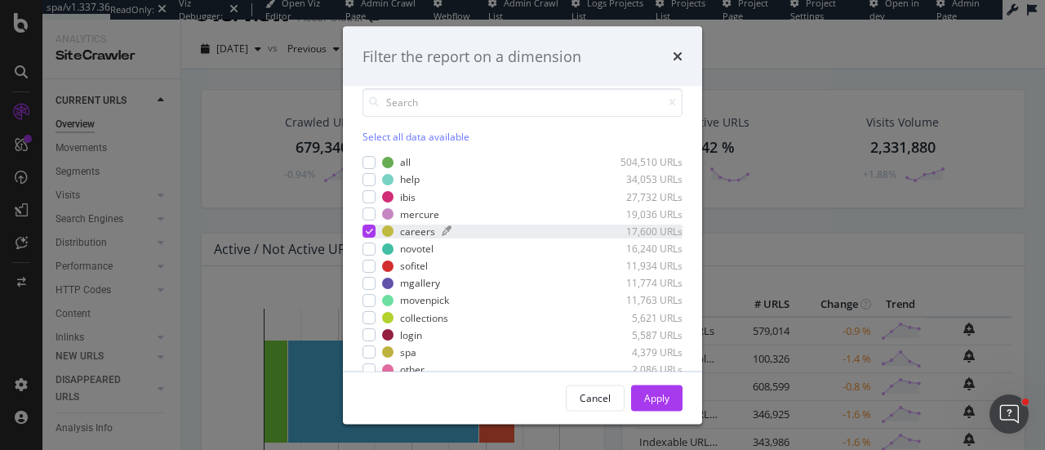
scroll to position [52, 0]
click at [369, 233] on icon "modal" at bounding box center [369, 236] width 7 height 8
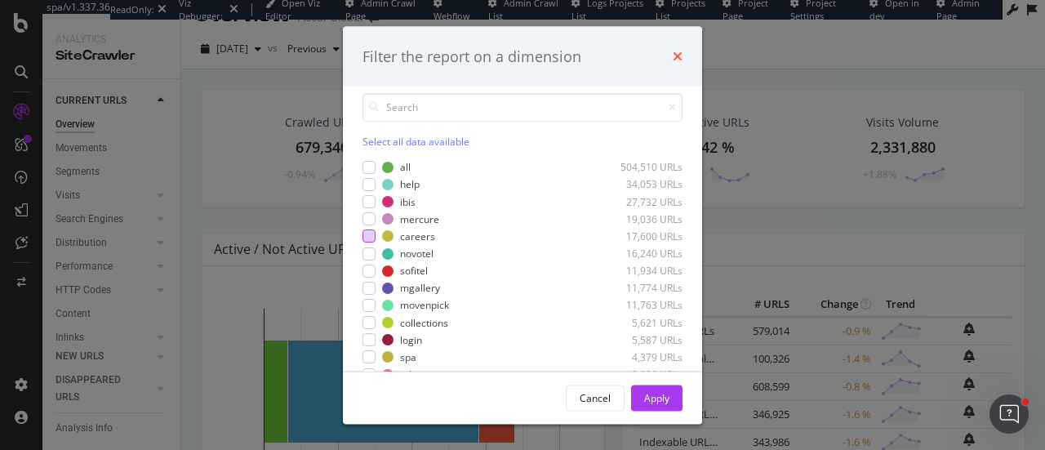
click at [677, 55] on icon "times" at bounding box center [678, 56] width 10 height 13
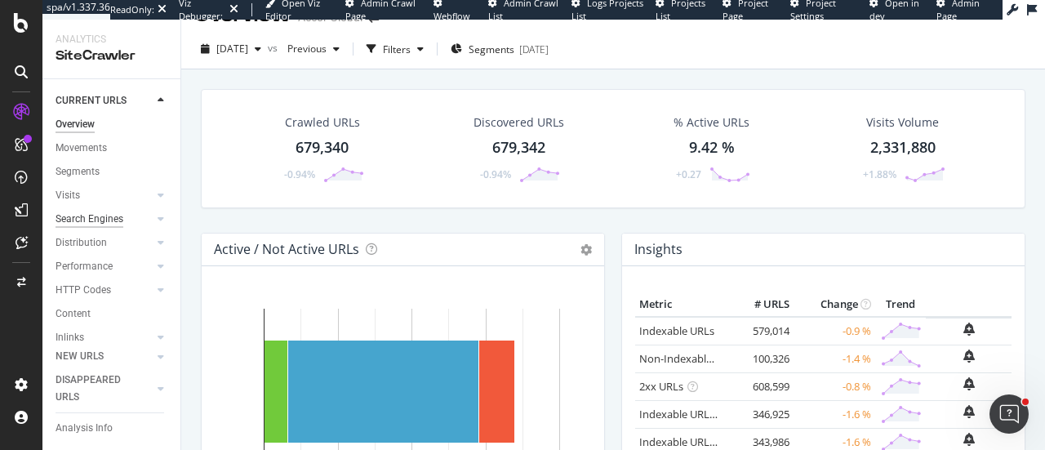
click at [102, 218] on div "Search Engines" at bounding box center [90, 219] width 68 height 17
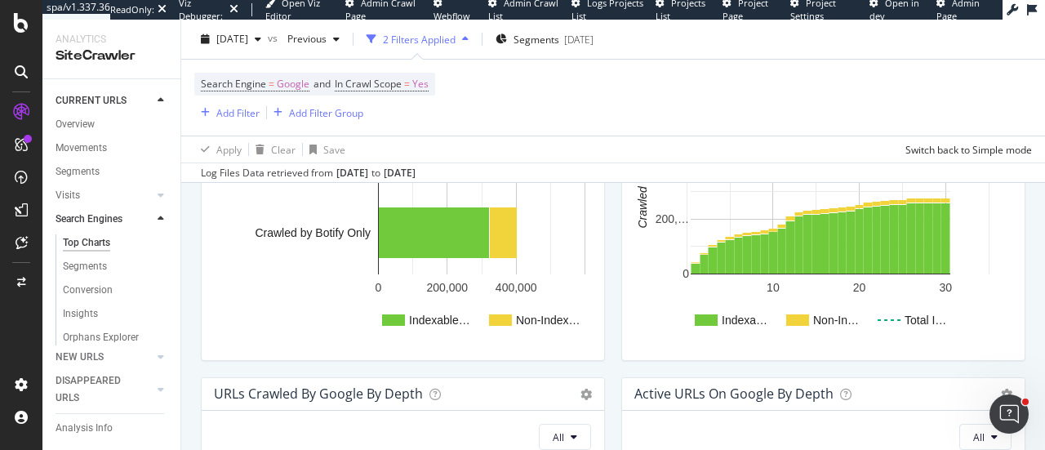
scroll to position [716, 0]
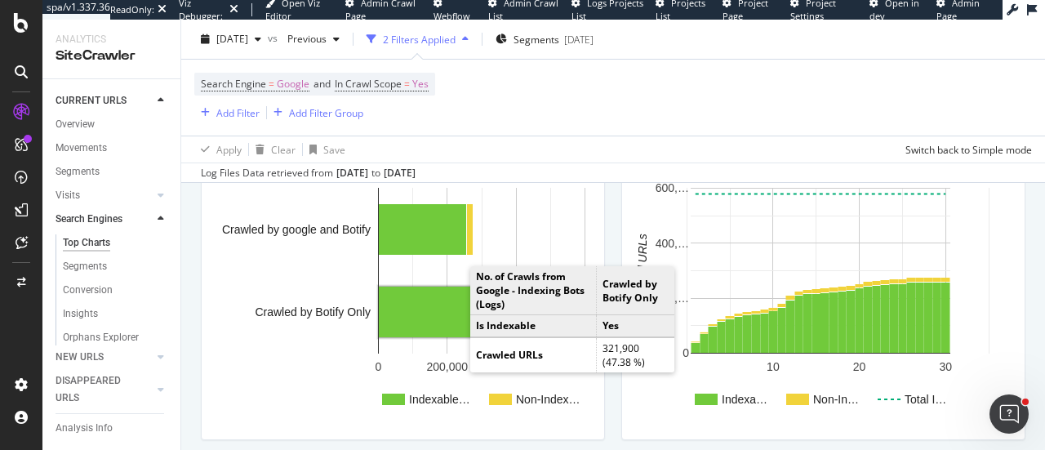
click at [447, 314] on rect "A chart." at bounding box center [434, 312] width 110 height 51
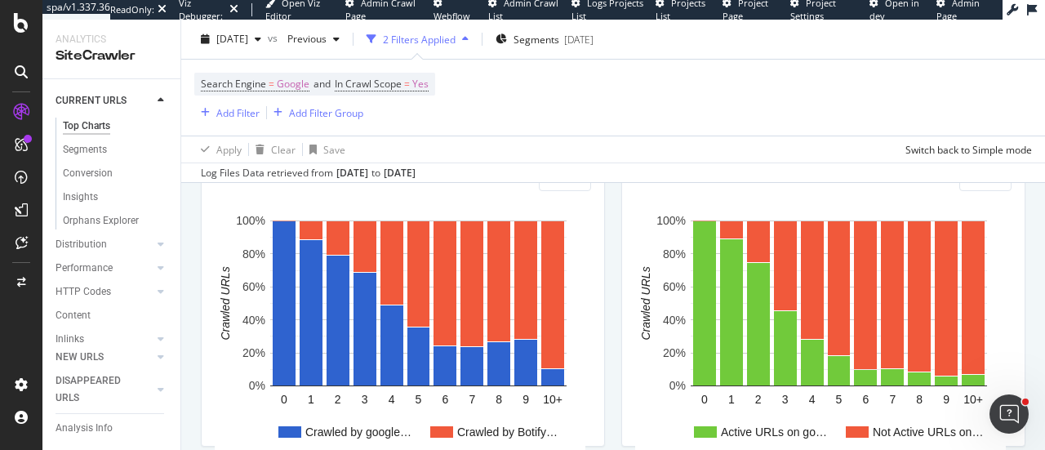
scroll to position [118, 0]
click at [158, 244] on icon at bounding box center [161, 243] width 7 height 10
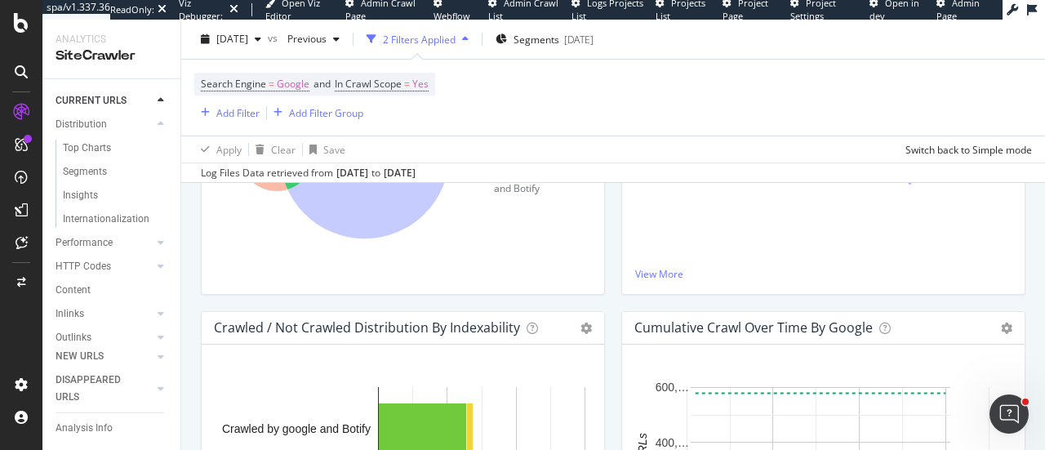
scroll to position [500, 0]
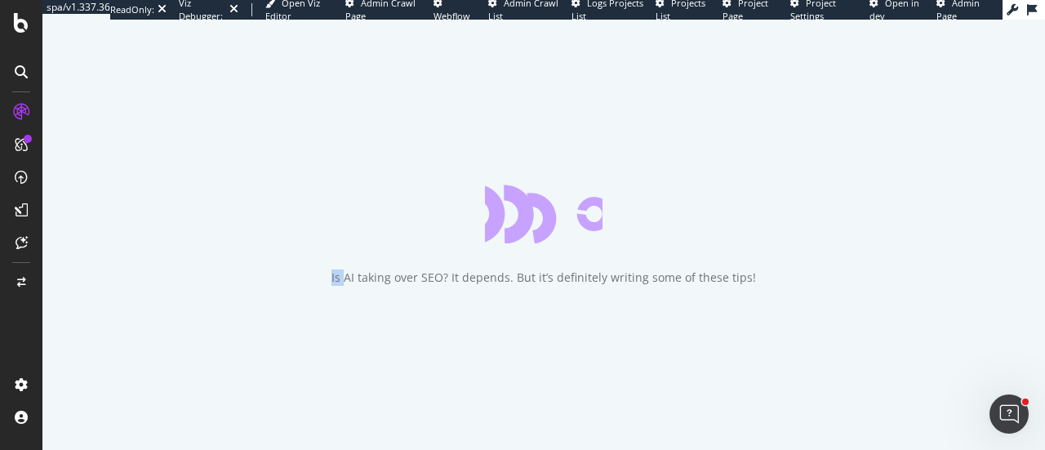
drag, startPoint x: 353, startPoint y: 264, endPoint x: 202, endPoint y: 296, distance: 153.5
click at [202, 296] on div "Is AI taking over SEO? It depends. But it’s definitely writing some of these ti…" at bounding box center [543, 235] width 1002 height 430
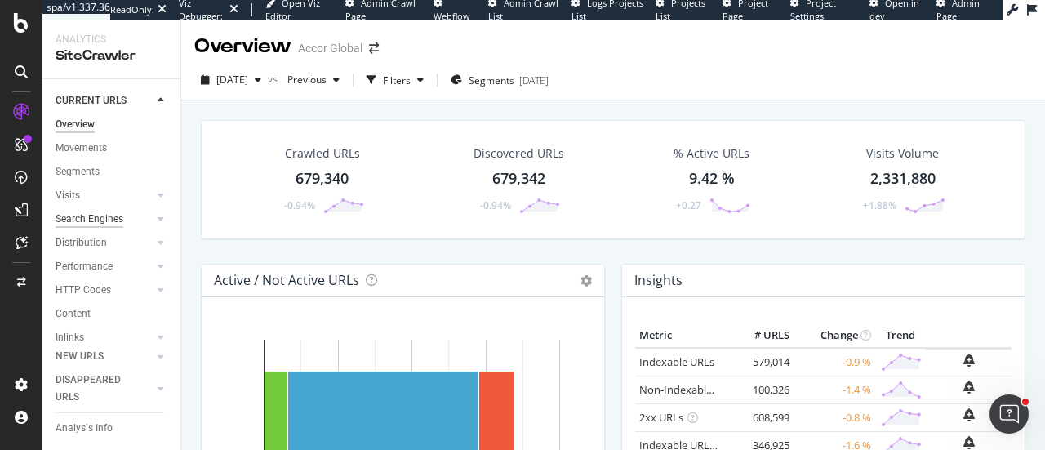
click at [97, 221] on div "Search Engines" at bounding box center [90, 219] width 68 height 17
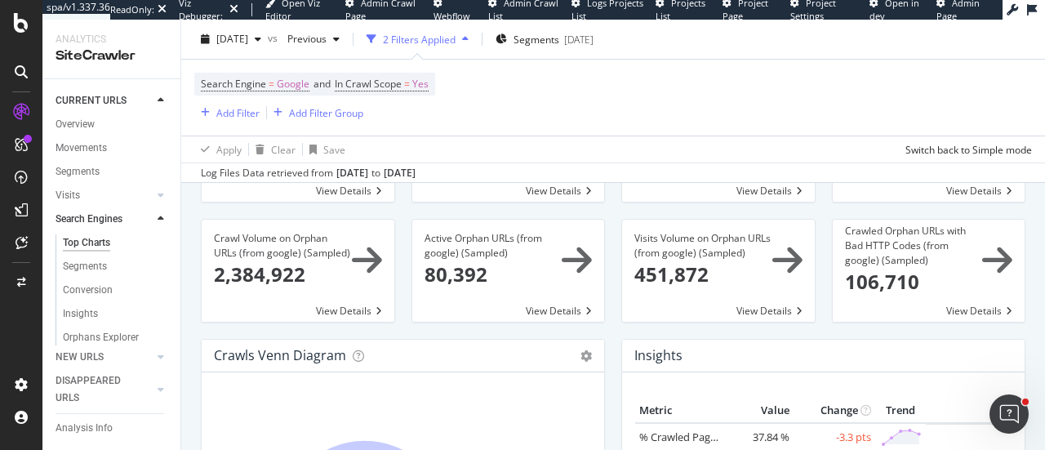
scroll to position [146, 0]
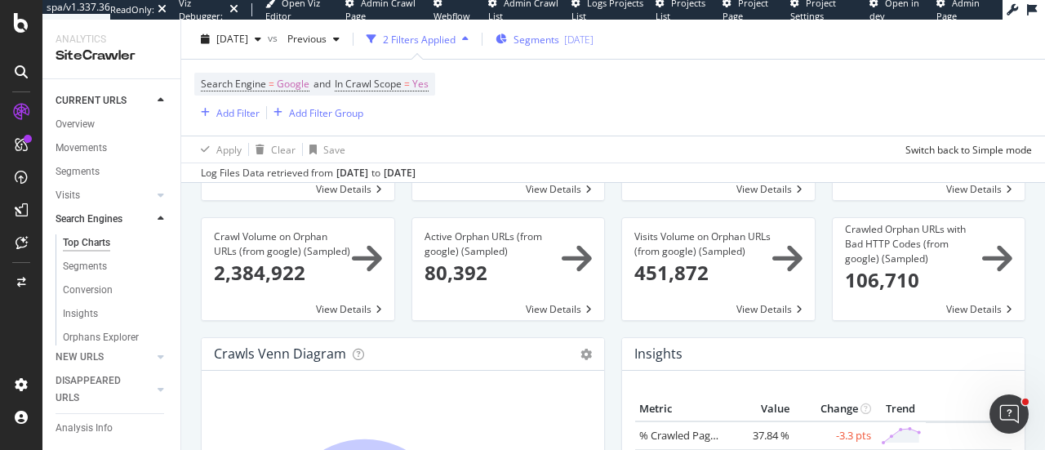
click at [559, 43] on span "Segments" at bounding box center [536, 39] width 46 height 14
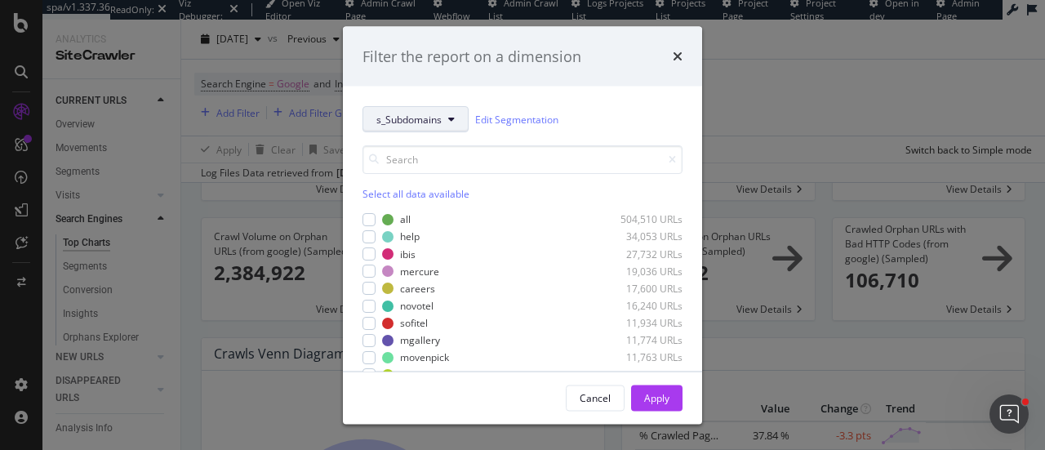
click at [392, 123] on span "s_Subdomains" at bounding box center [408, 119] width 65 height 14
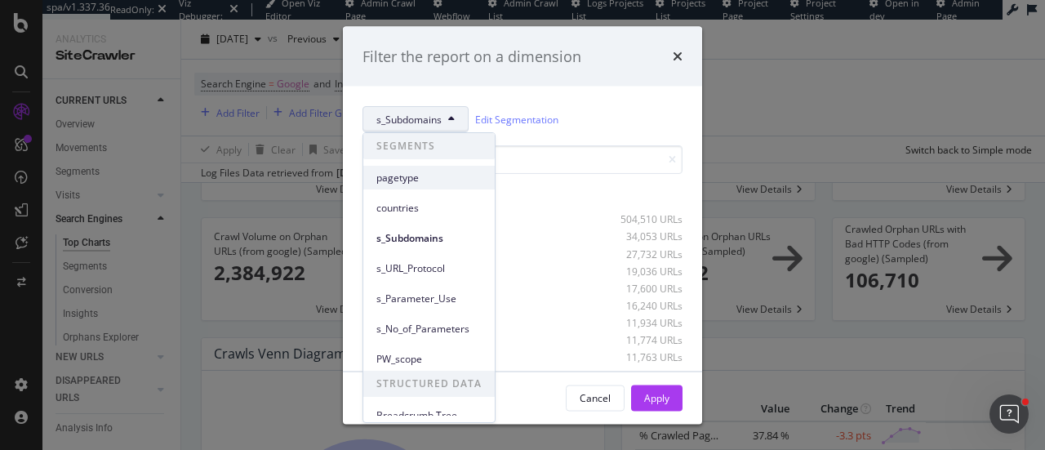
click at [399, 176] on span "pagetype" at bounding box center [428, 178] width 105 height 15
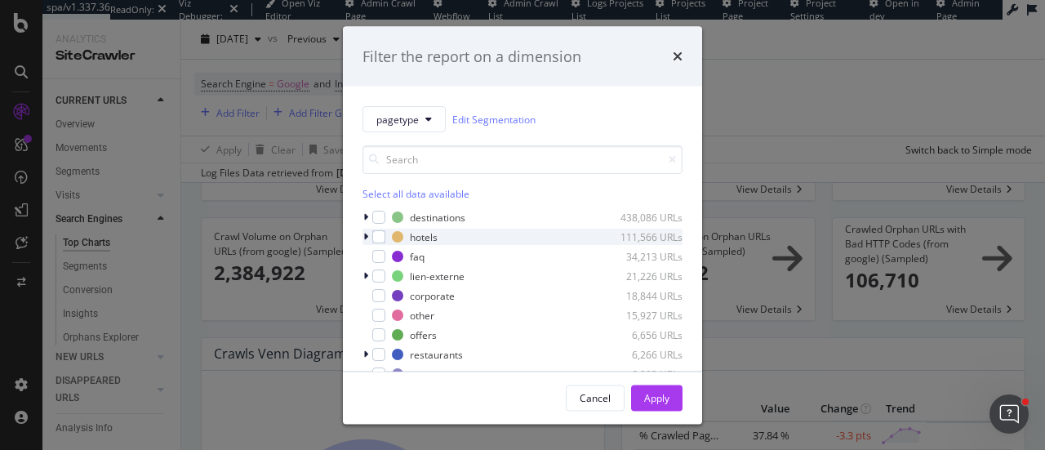
click at [365, 236] on icon "modal" at bounding box center [365, 237] width 5 height 10
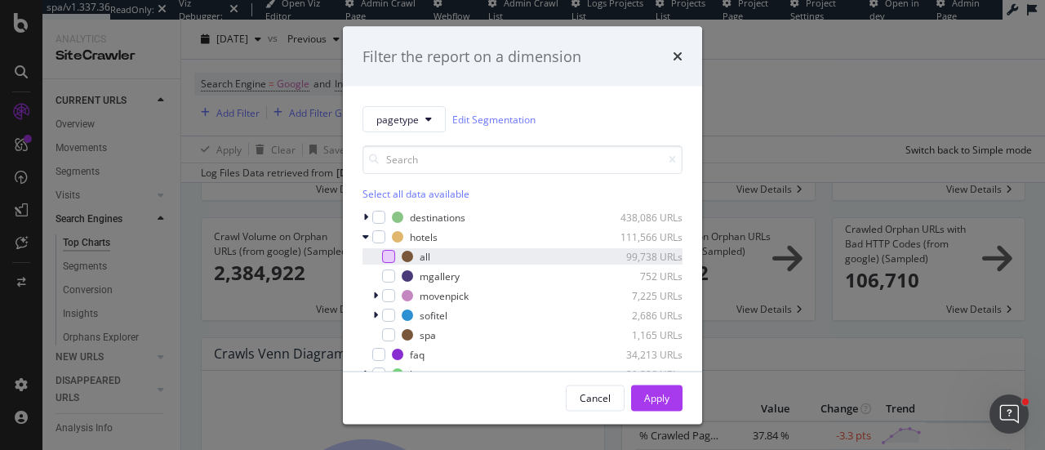
click at [386, 257] on div "modal" at bounding box center [388, 256] width 13 height 13
click at [655, 404] on div "Apply" at bounding box center [656, 397] width 25 height 14
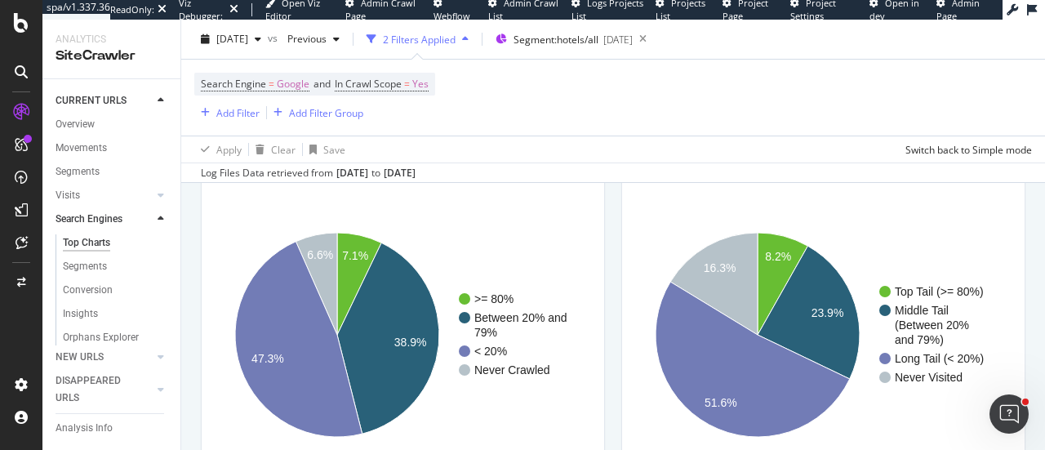
scroll to position [2061, 0]
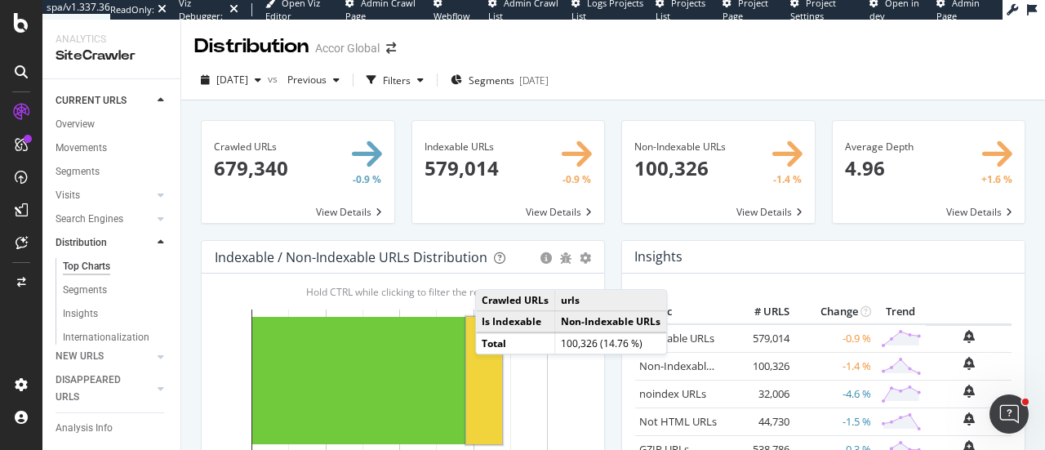
click at [613, 242] on div "Insights × Close Chart distribution-insight-panel - API Requests List Area Type…" at bounding box center [823, 412] width 420 height 344
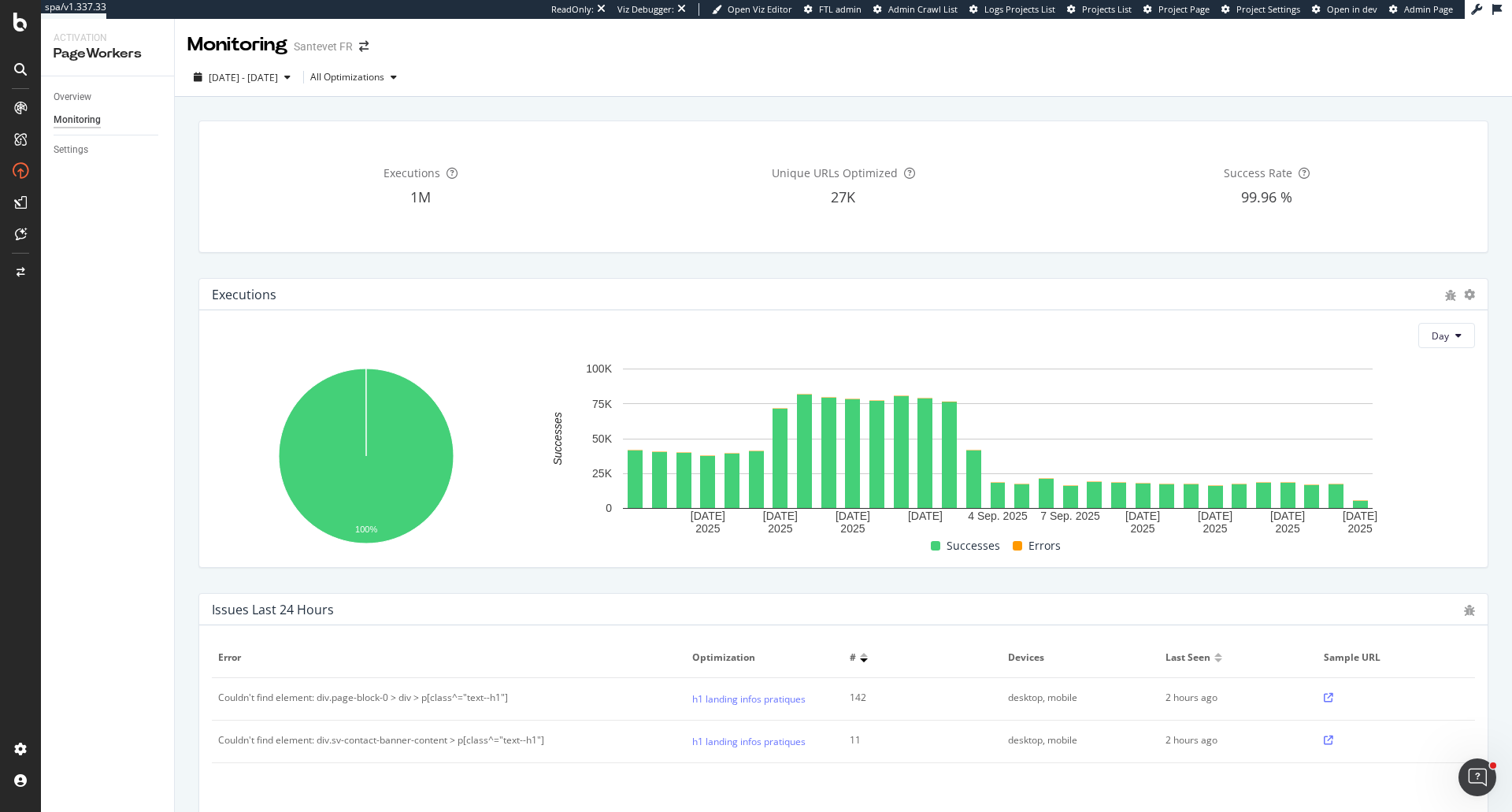
scroll to position [453, 0]
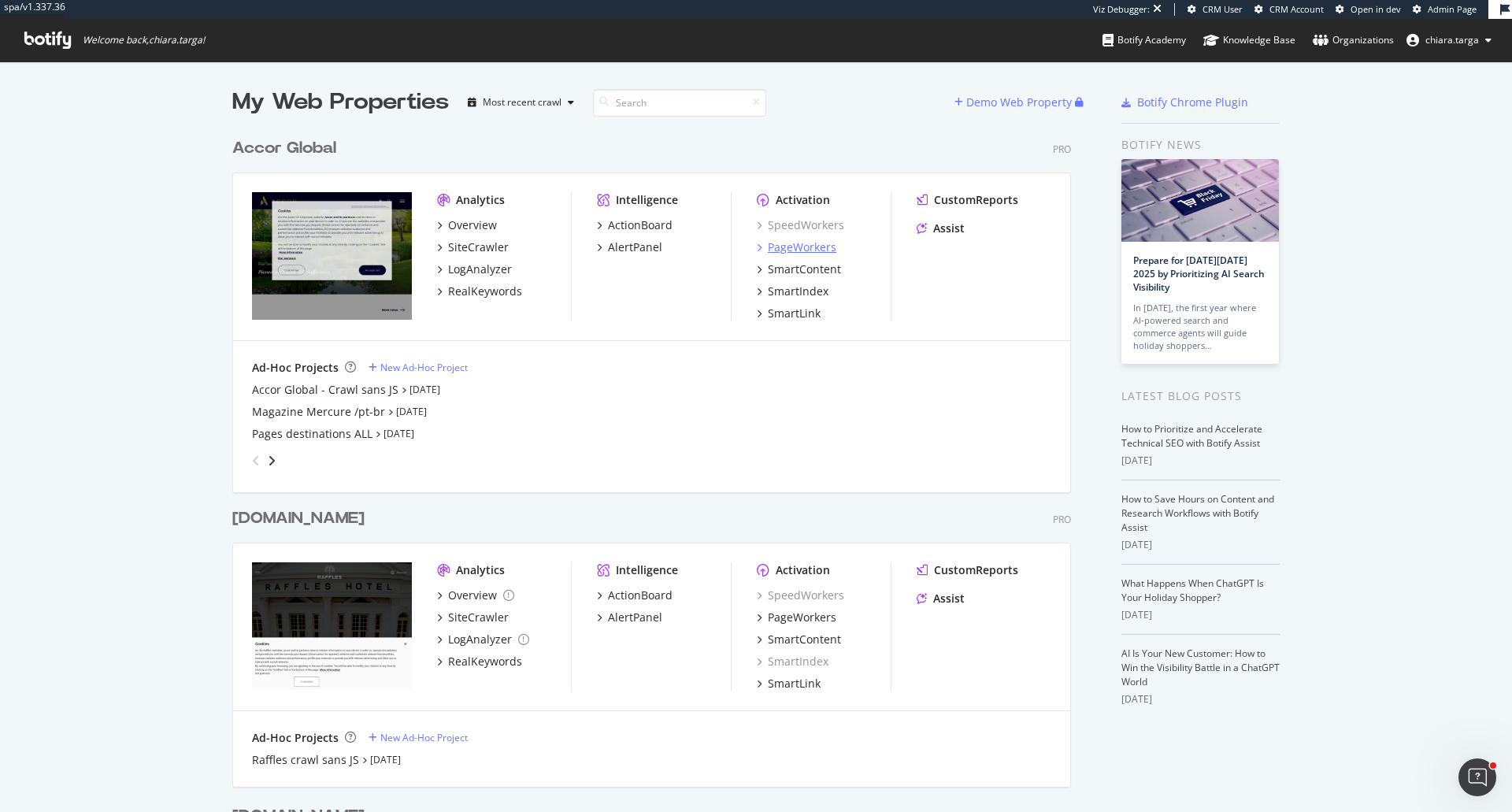
click at [816, 249] on div "PageWorkers" at bounding box center [802, 247] width 69 height 15
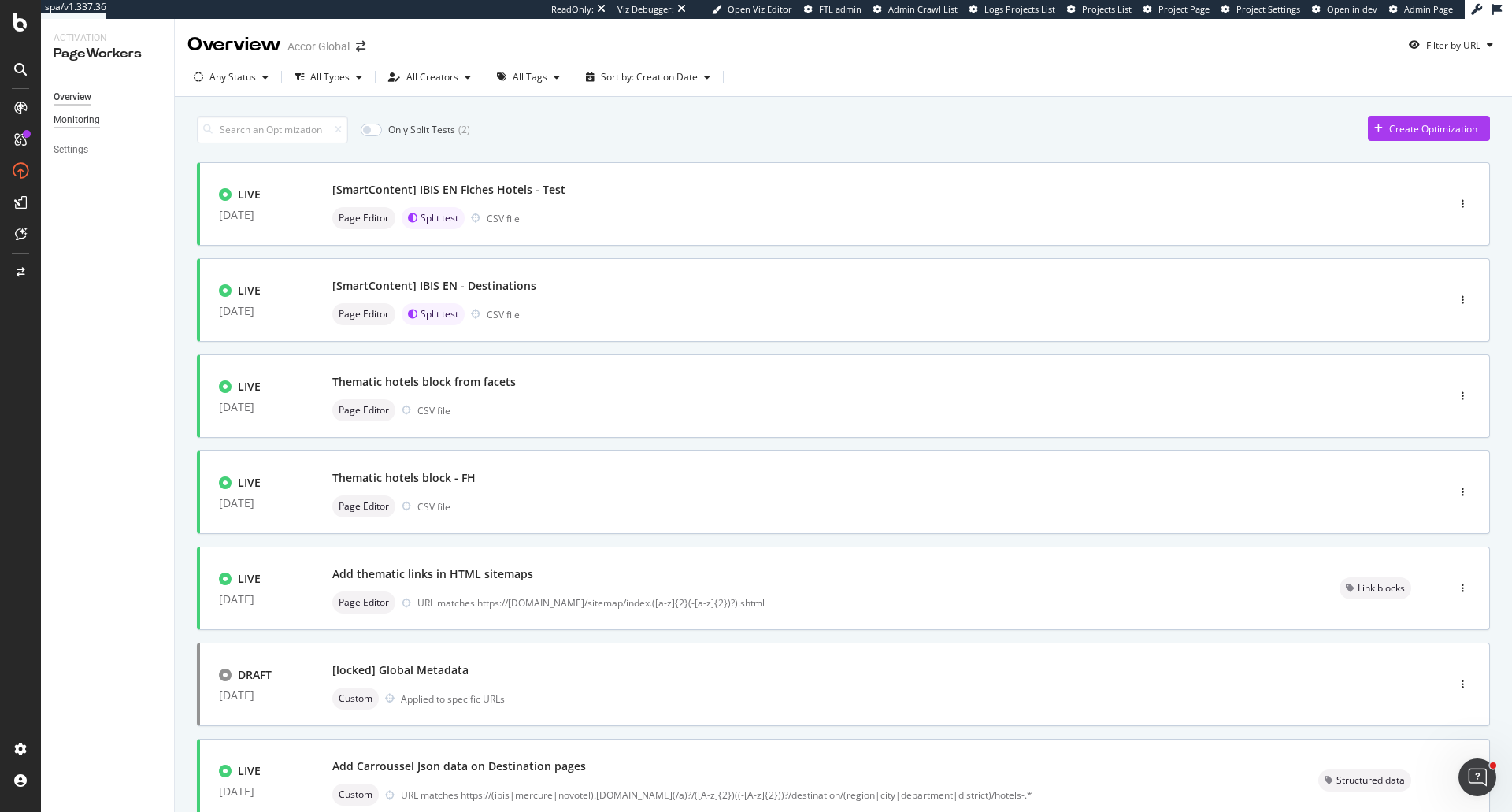
click at [76, 124] on div "Monitoring" at bounding box center [77, 120] width 46 height 16
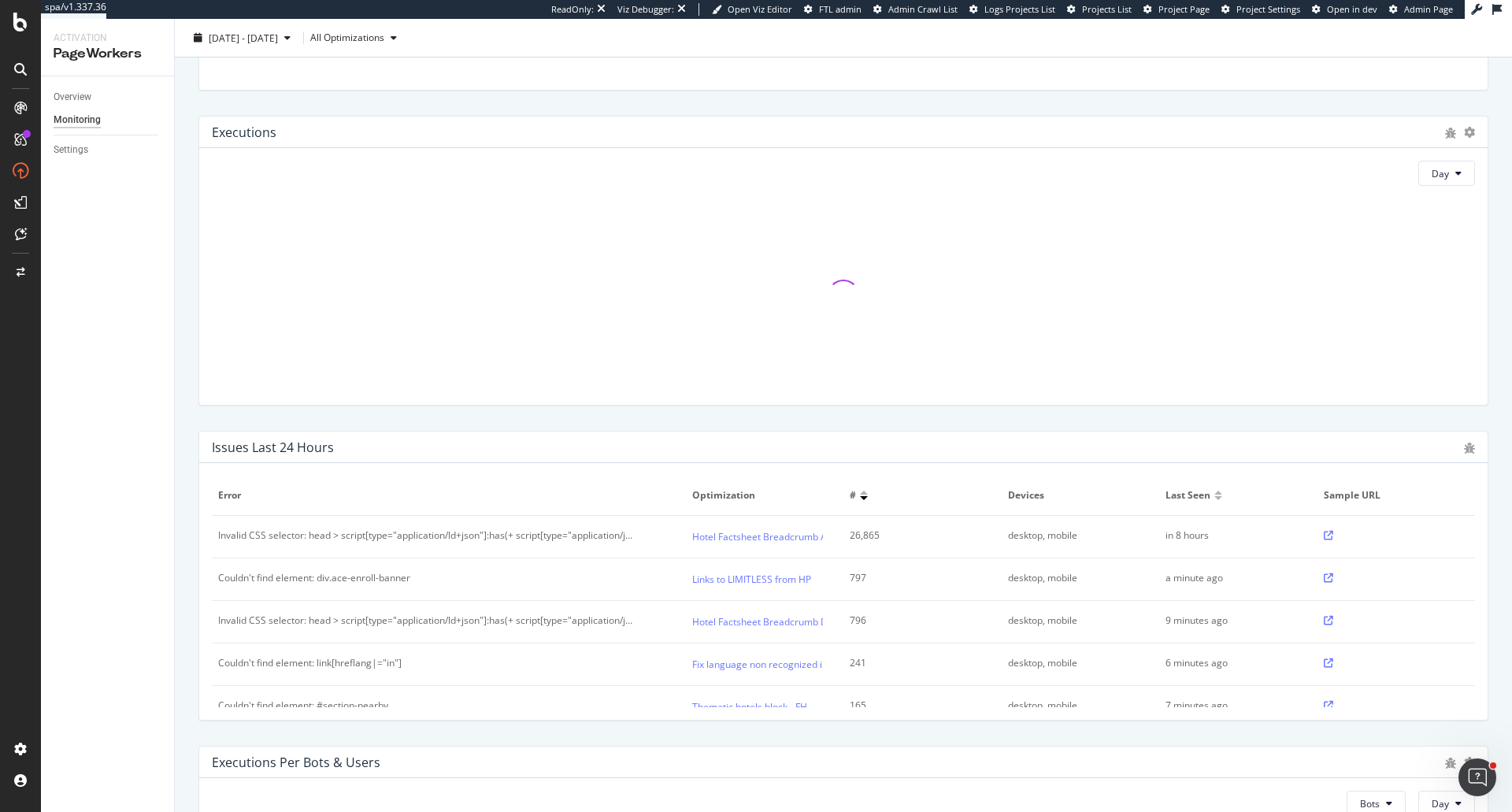
scroll to position [453, 0]
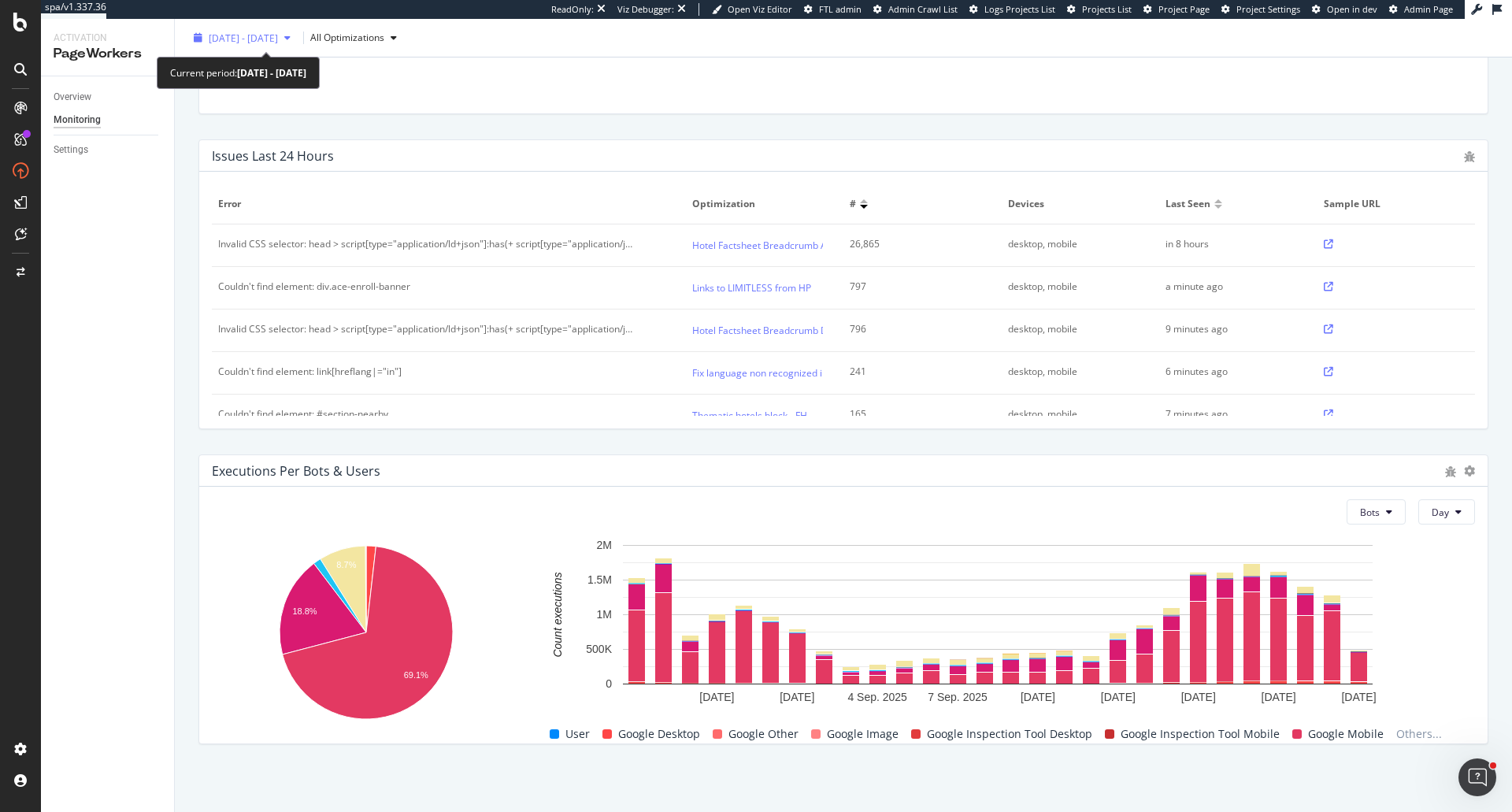
click at [255, 42] on span "[DATE] - [DATE]" at bounding box center [243, 38] width 69 height 14
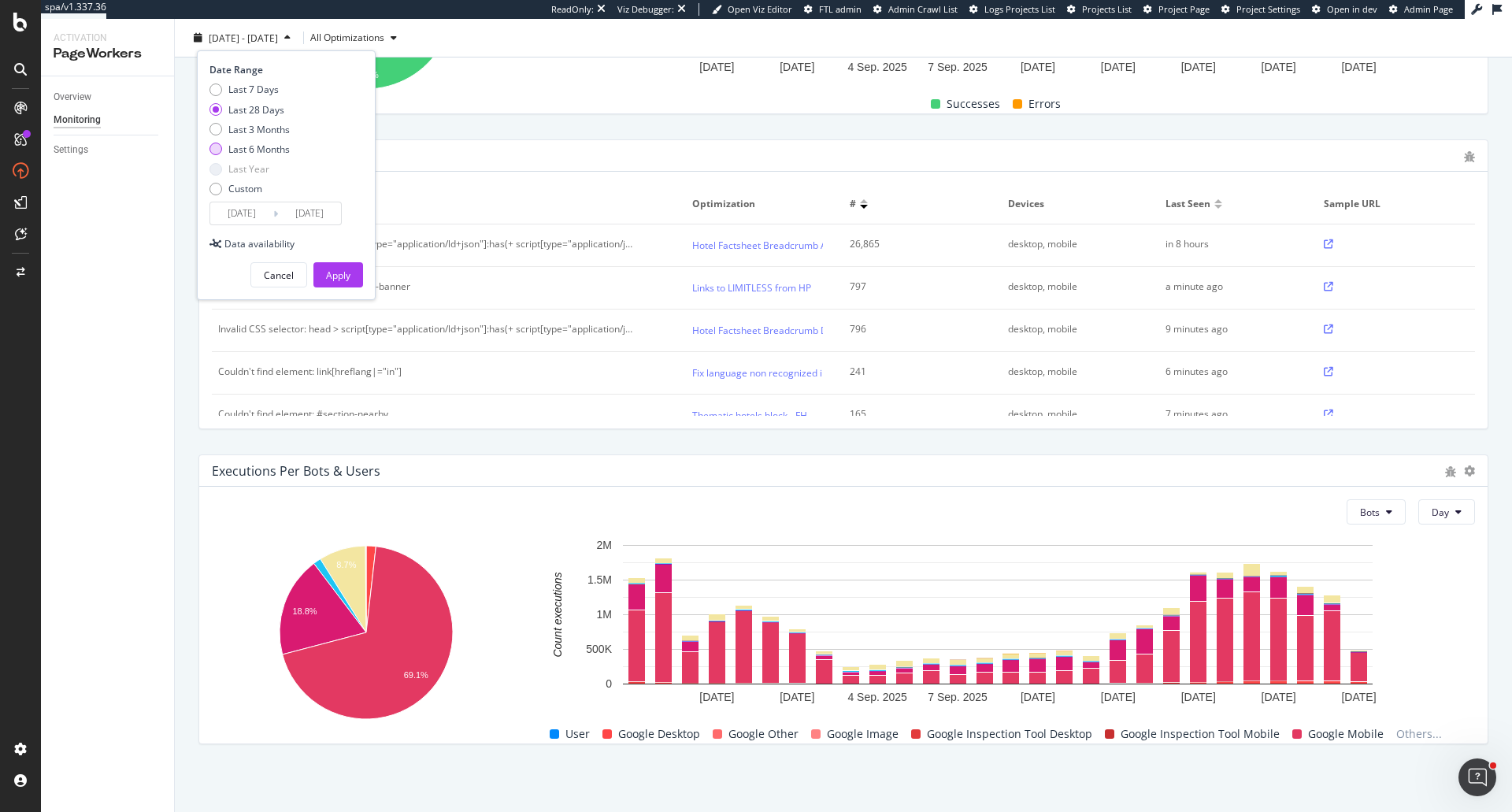
click at [222, 150] on div "Last 6 Months" at bounding box center [249, 149] width 80 height 14
type input "[DATE]"
click at [358, 277] on button "Apply" at bounding box center [338, 275] width 49 height 25
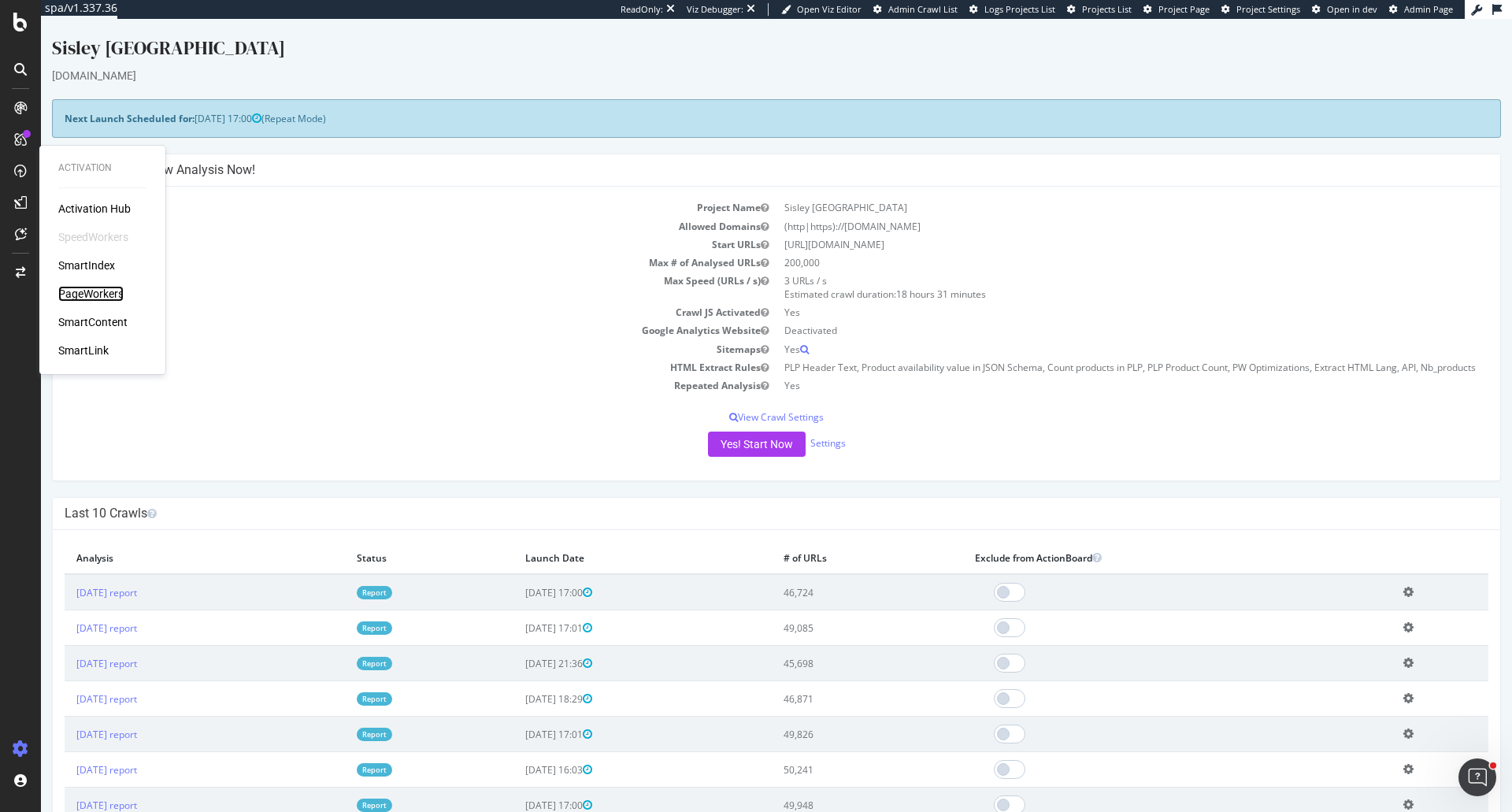
click at [114, 294] on div "PageWorkers" at bounding box center [91, 293] width 66 height 15
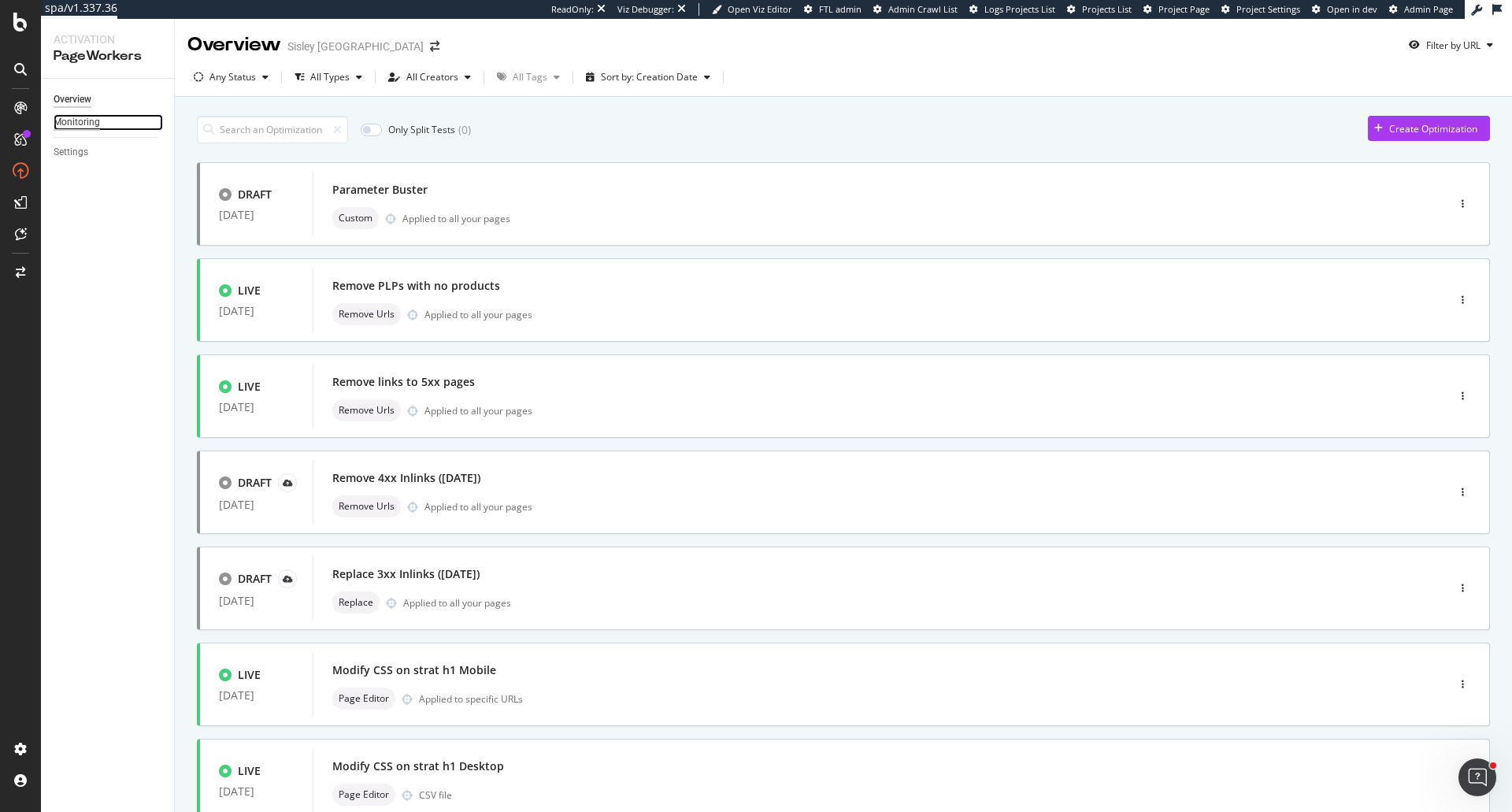
click at [84, 116] on div "Monitoring" at bounding box center [77, 122] width 46 height 16
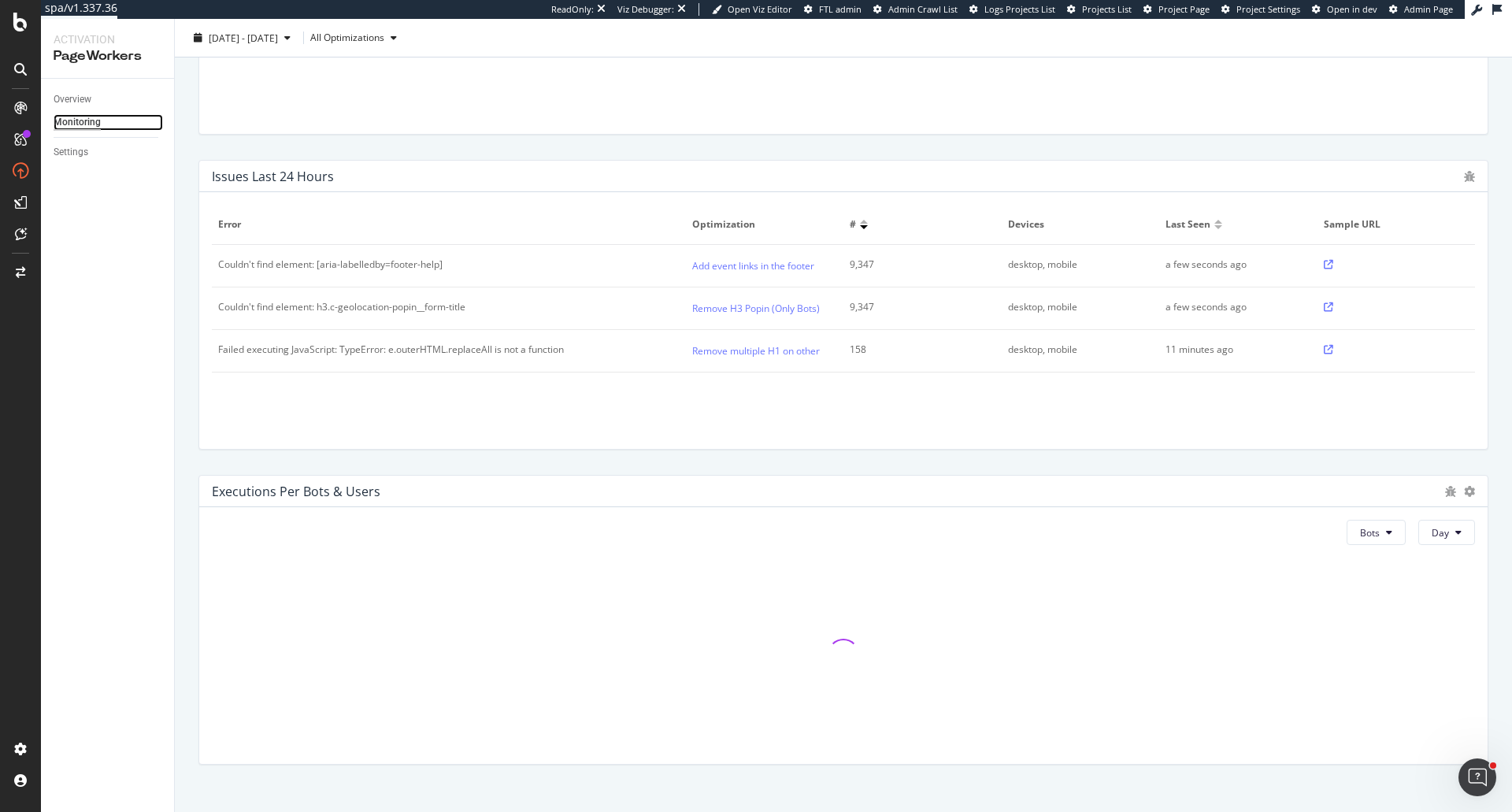
scroll to position [453, 0]
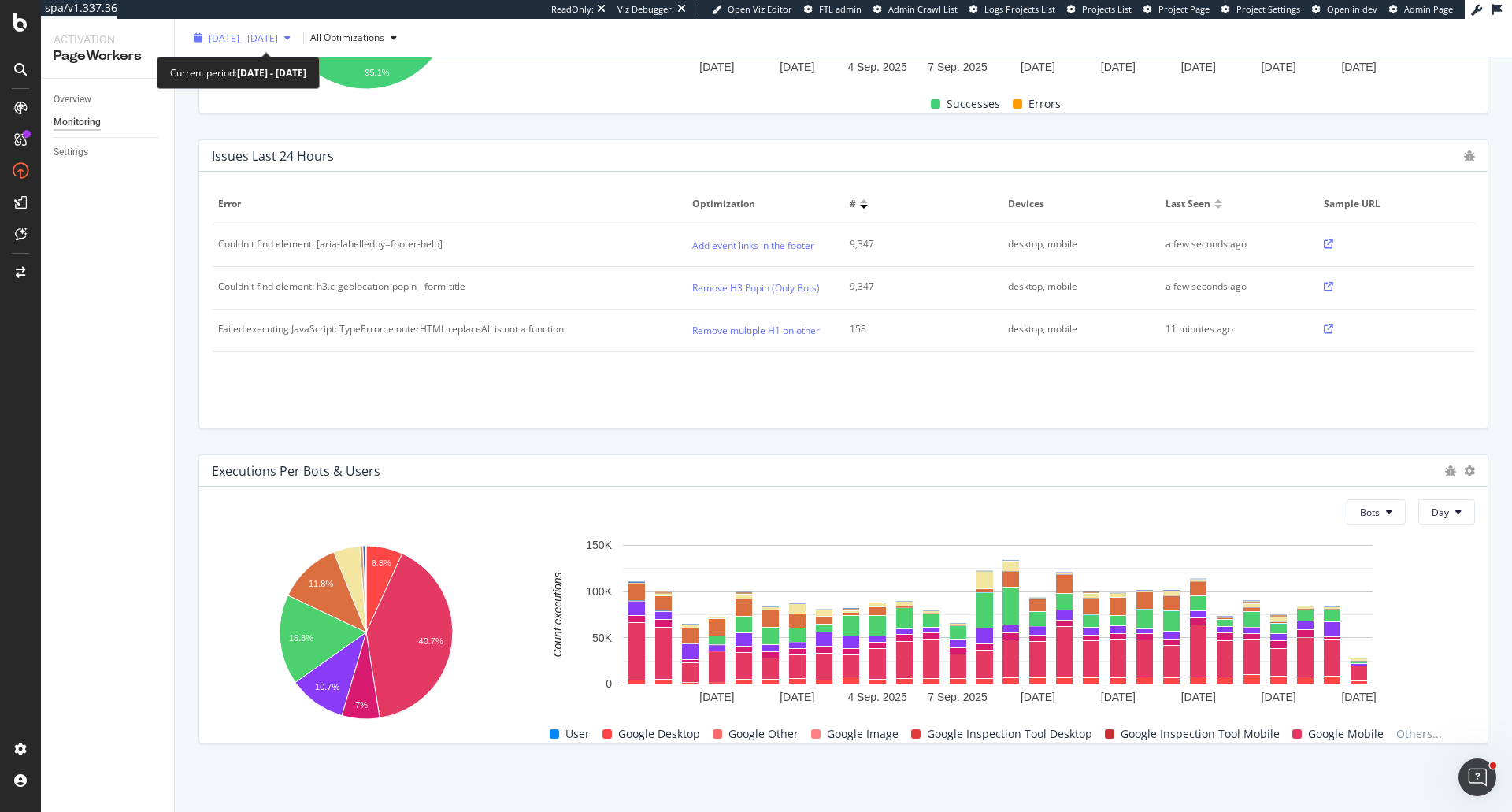
click at [251, 38] on span "[DATE] - [DATE]" at bounding box center [243, 38] width 69 height 14
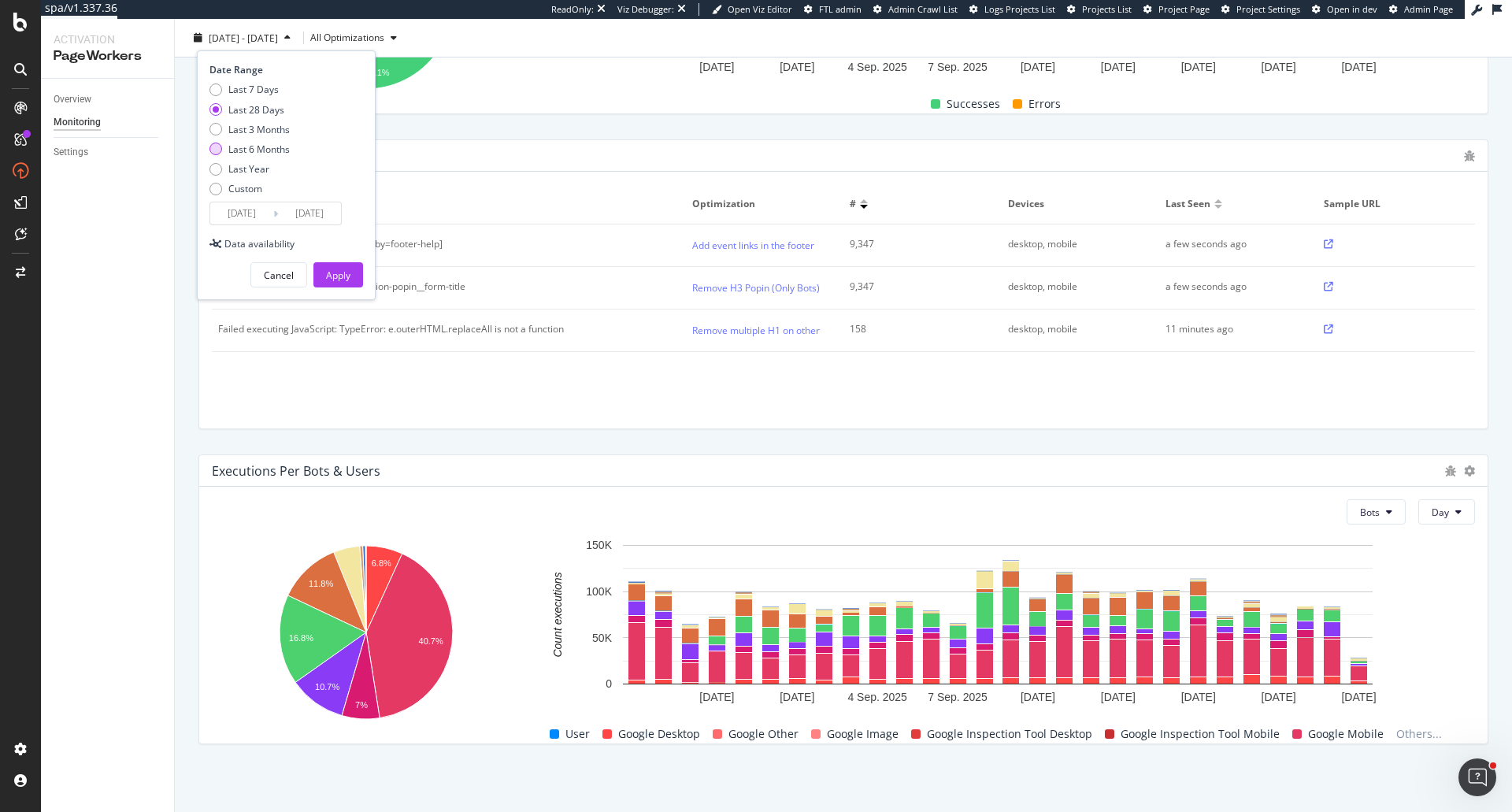
click at [256, 146] on div "Last 6 Months" at bounding box center [260, 149] width 62 height 14
type input "[DATE]"
click at [348, 273] on div "Apply" at bounding box center [338, 275] width 24 height 14
